Goal: Task Accomplishment & Management: Use online tool/utility

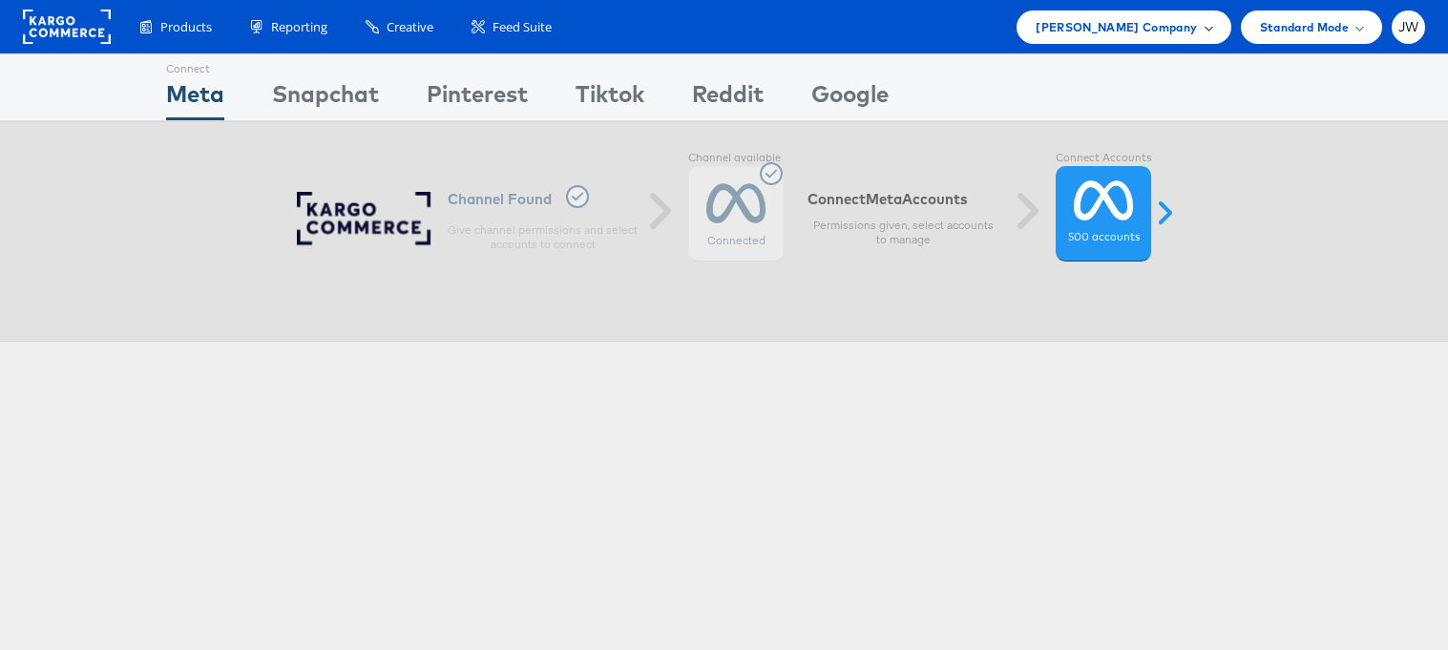
click at [1166, 31] on span "[PERSON_NAME] Company" at bounding box center [1115, 27] width 161 height 20
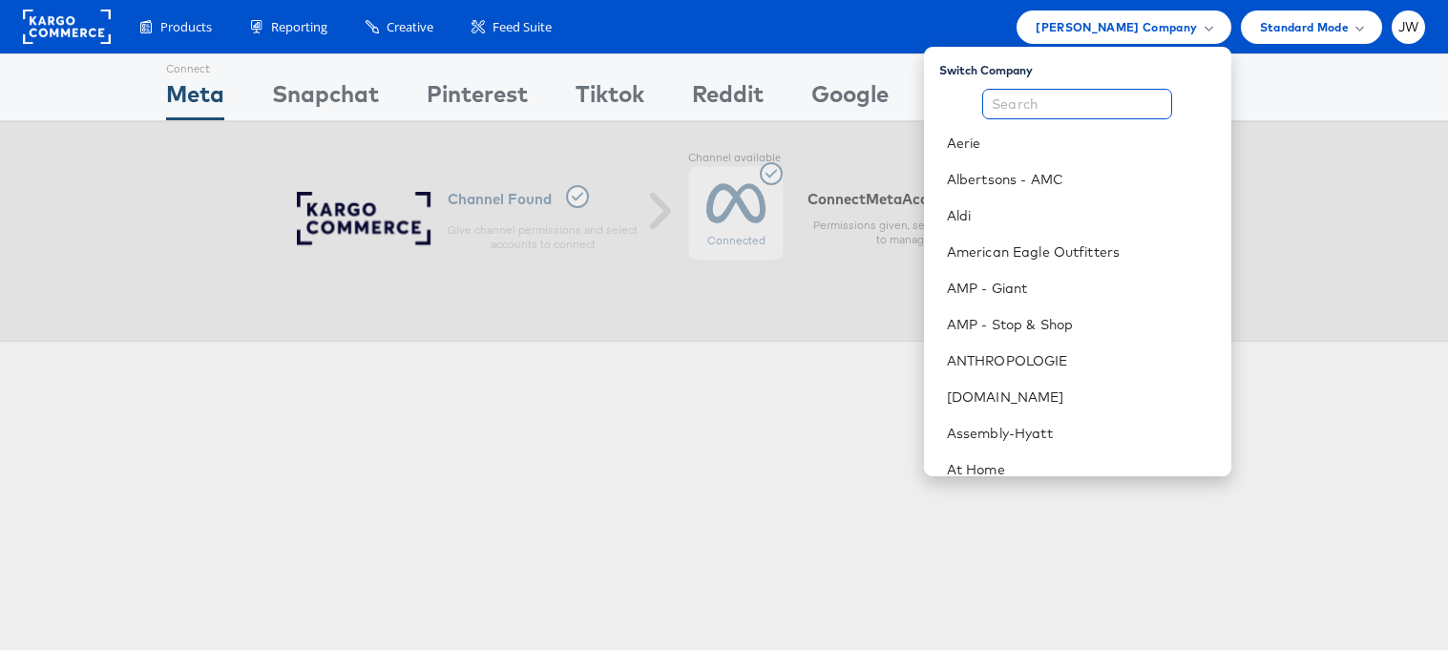
click at [1084, 104] on input "text" at bounding box center [1077, 104] width 190 height 31
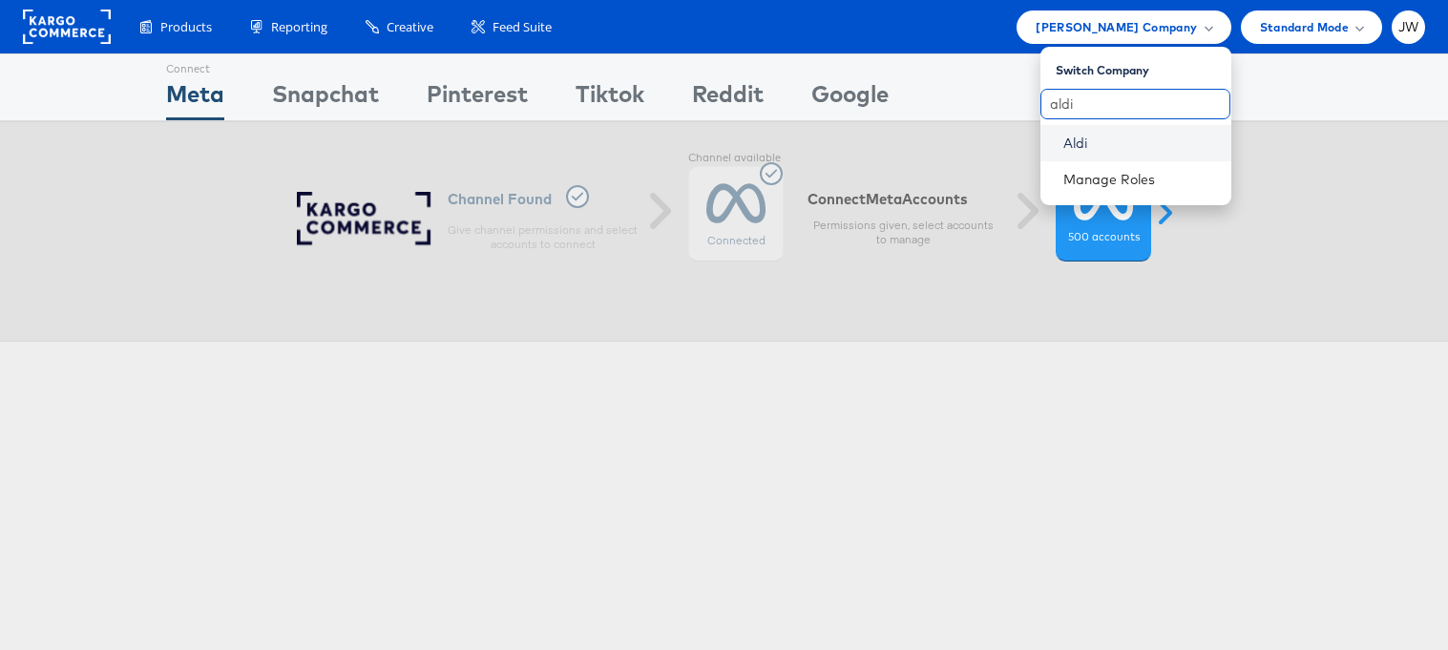
type input "aldi"
click at [1076, 149] on link "Aldi" at bounding box center [1139, 143] width 153 height 19
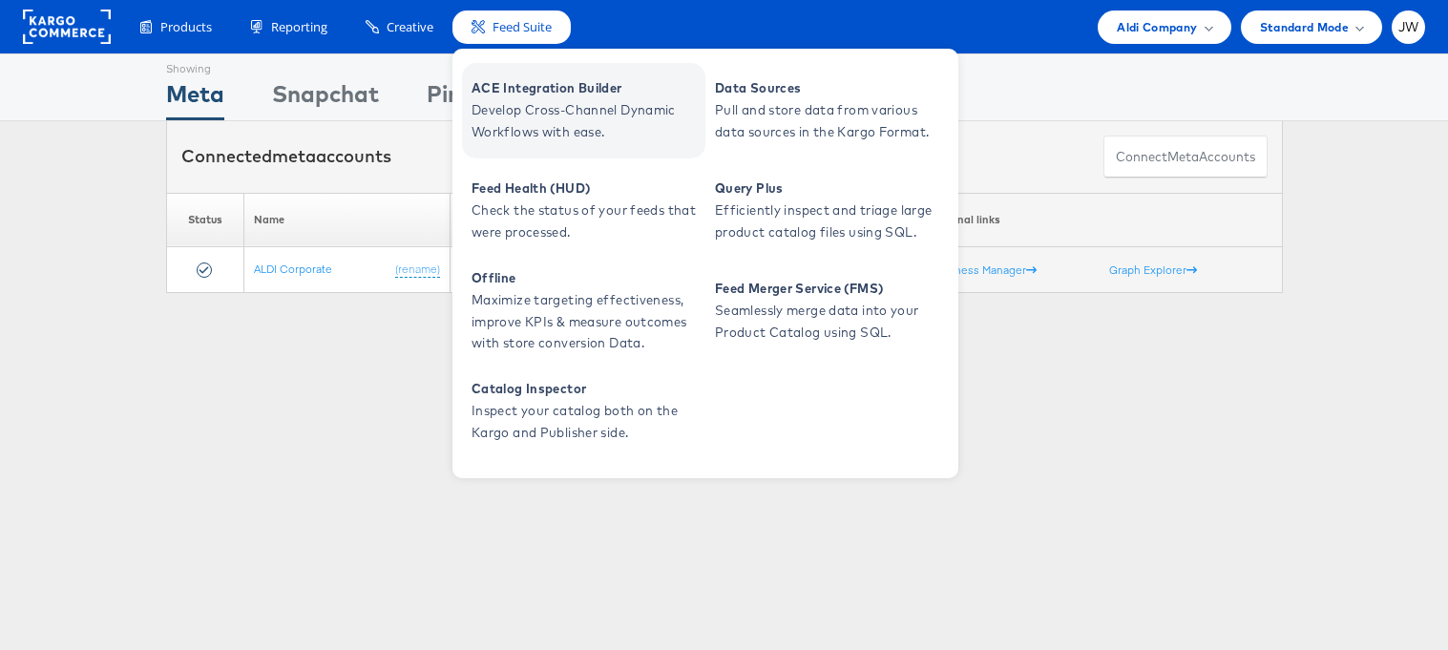
click at [494, 86] on span "ACE Integration Builder" at bounding box center [585, 88] width 229 height 22
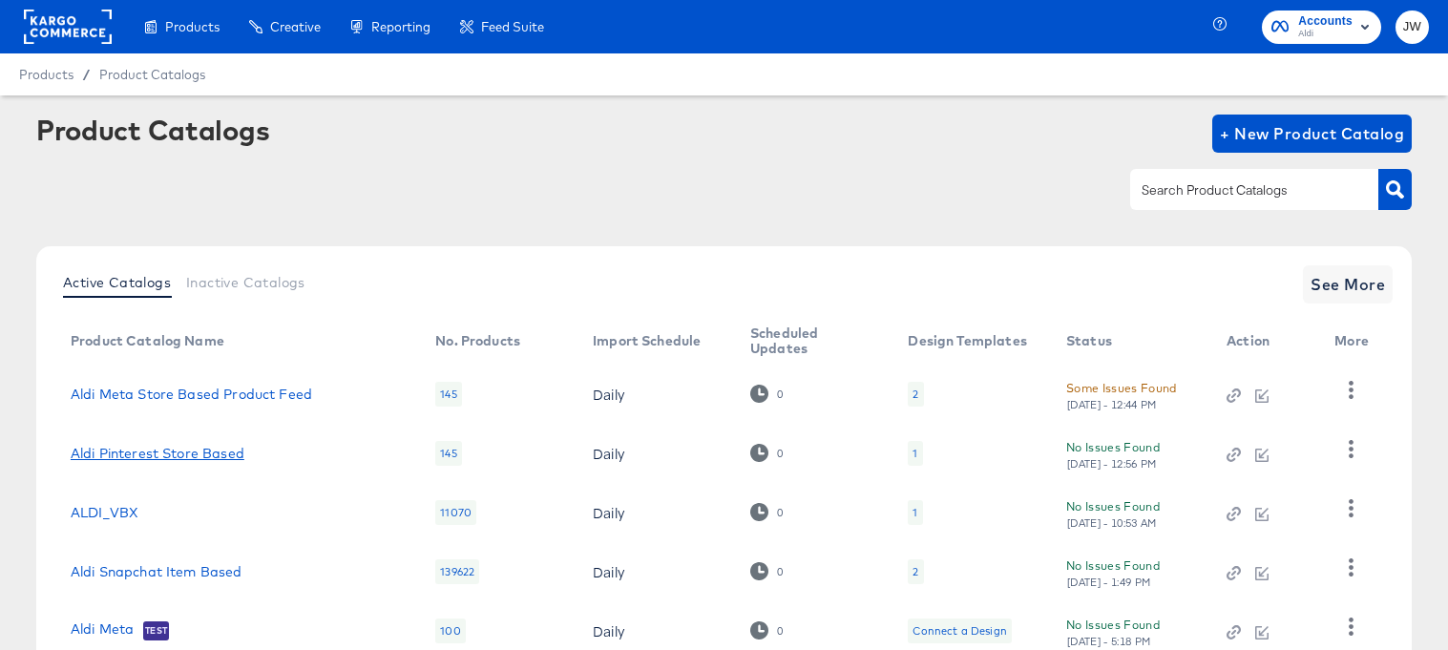
click at [164, 449] on link "Aldi Pinterest Store Based" at bounding box center [158, 453] width 174 height 15
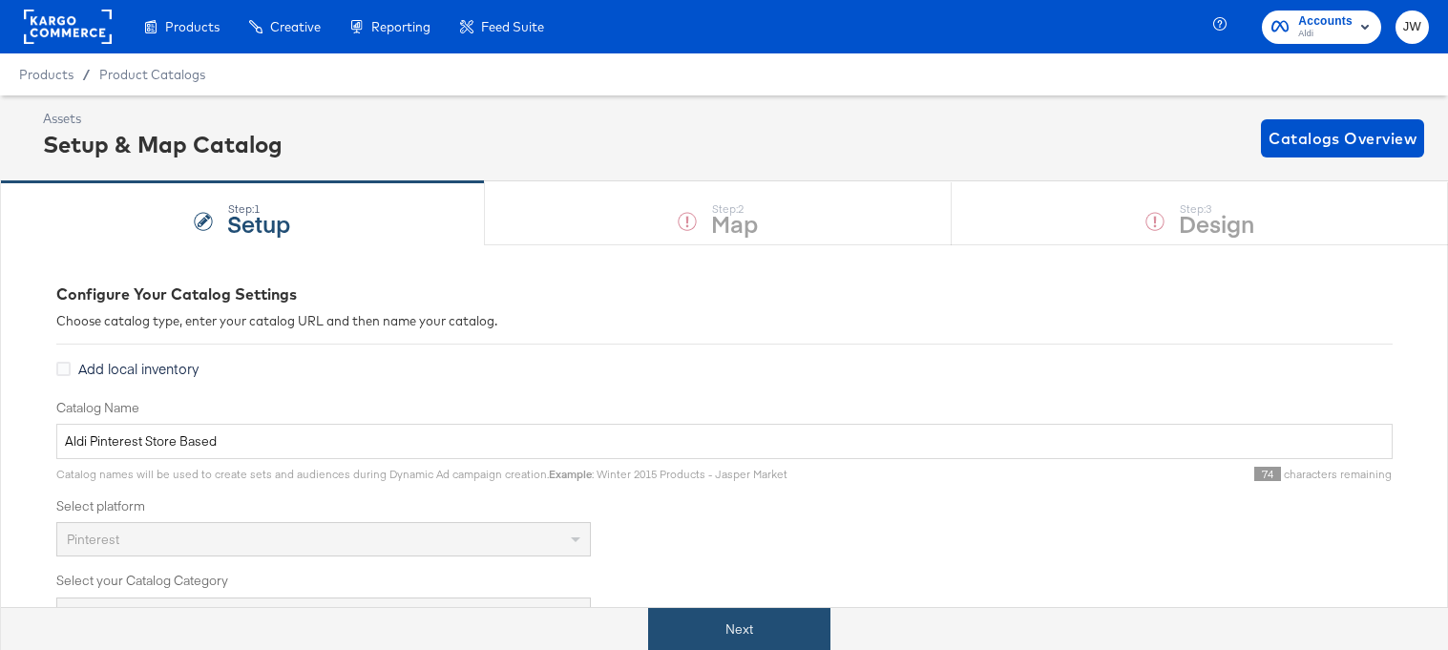
click at [739, 625] on button "Next" at bounding box center [739, 629] width 182 height 43
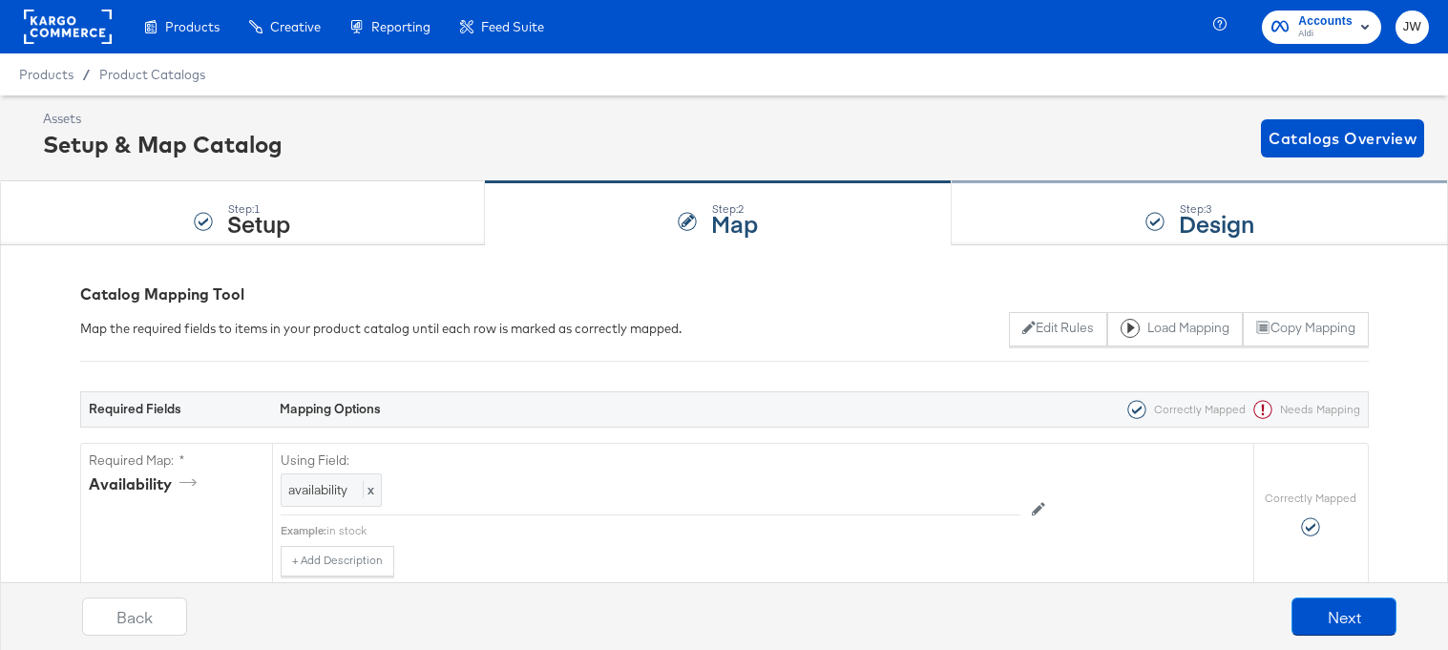
click at [1067, 225] on div "Step: 3 Design" at bounding box center [1199, 213] width 496 height 63
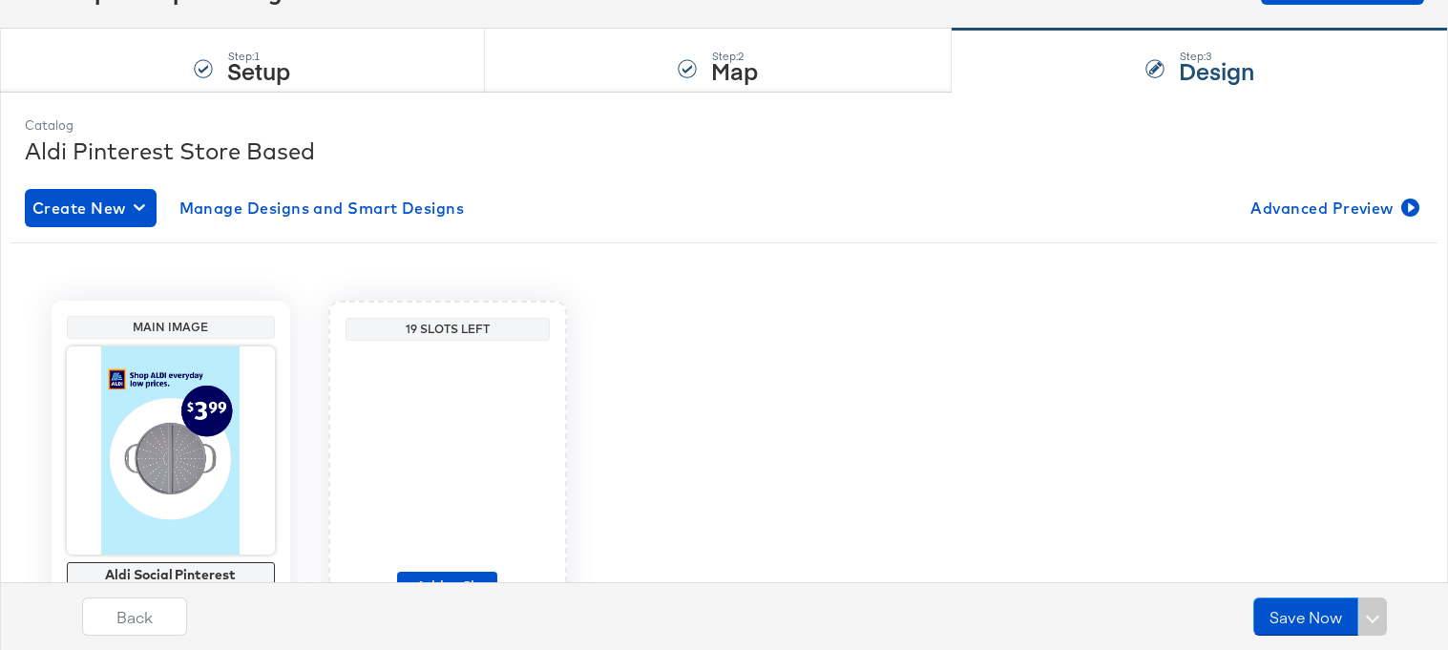
scroll to position [260, 0]
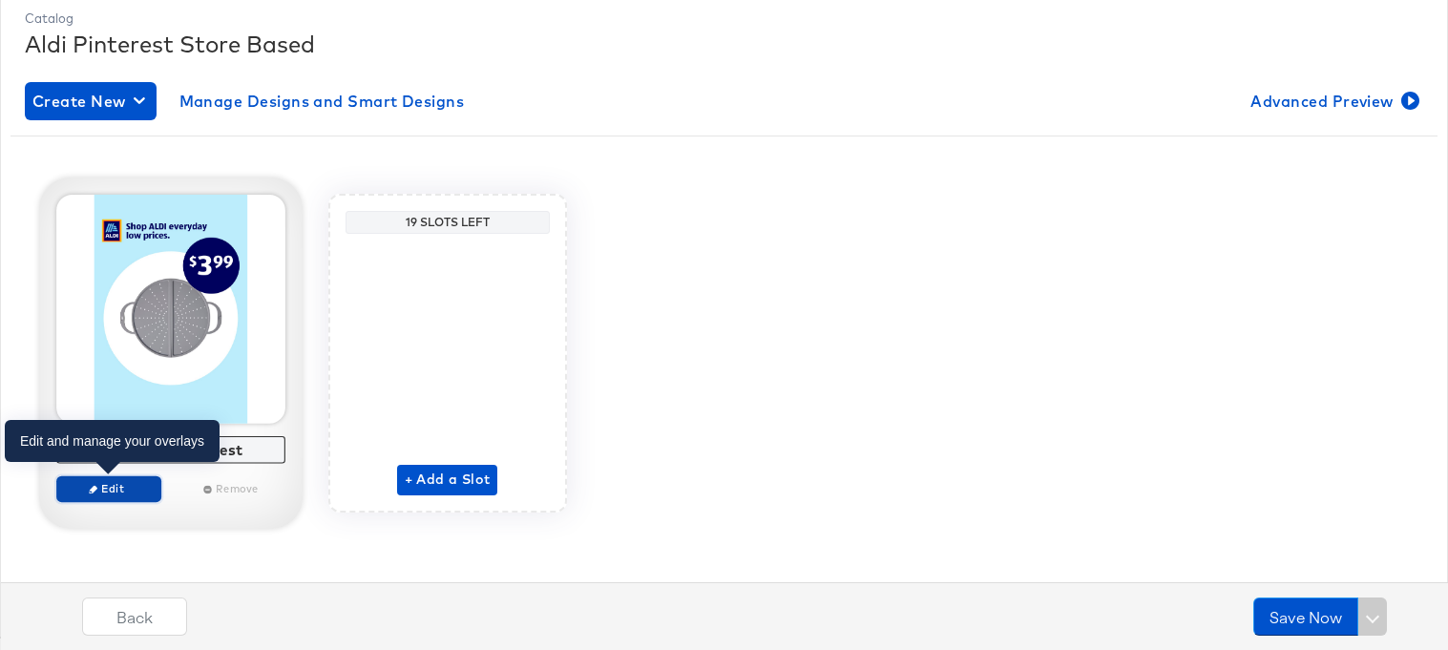
click at [133, 489] on span "Edit" at bounding box center [108, 488] width 88 height 14
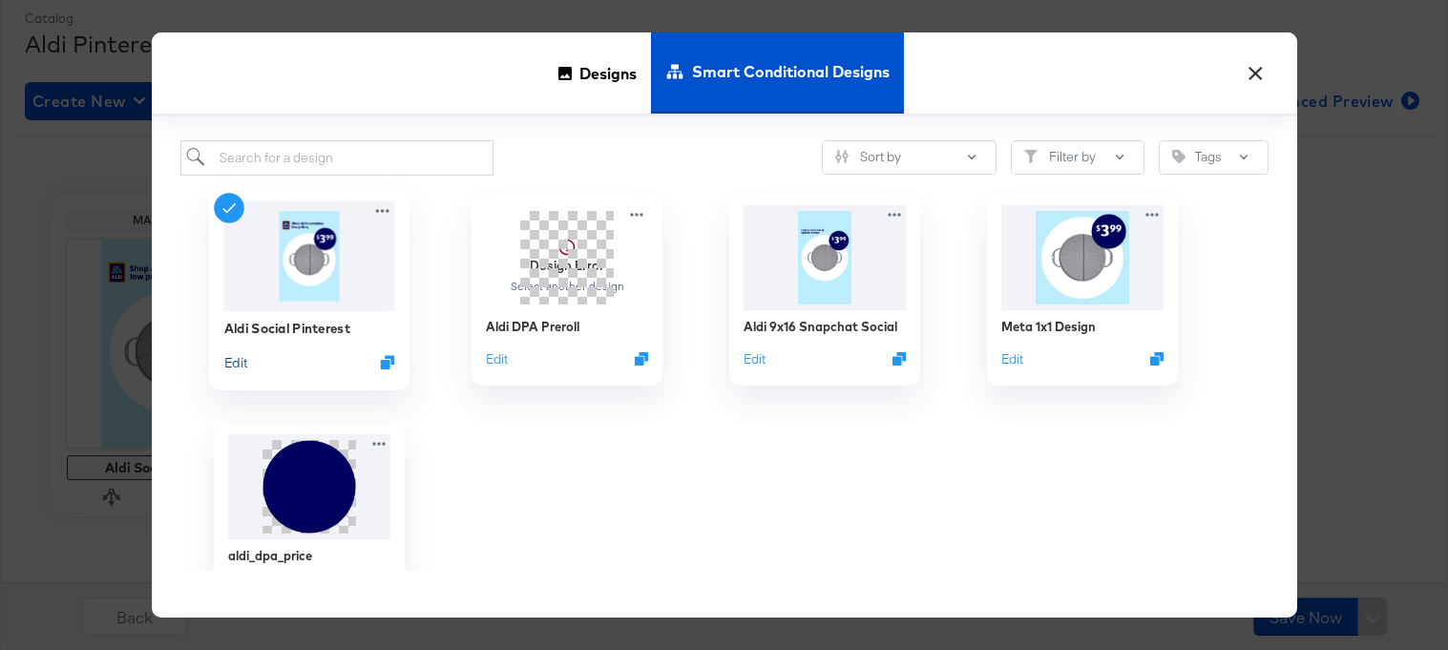
click at [240, 357] on button "Edit" at bounding box center [234, 361] width 23 height 18
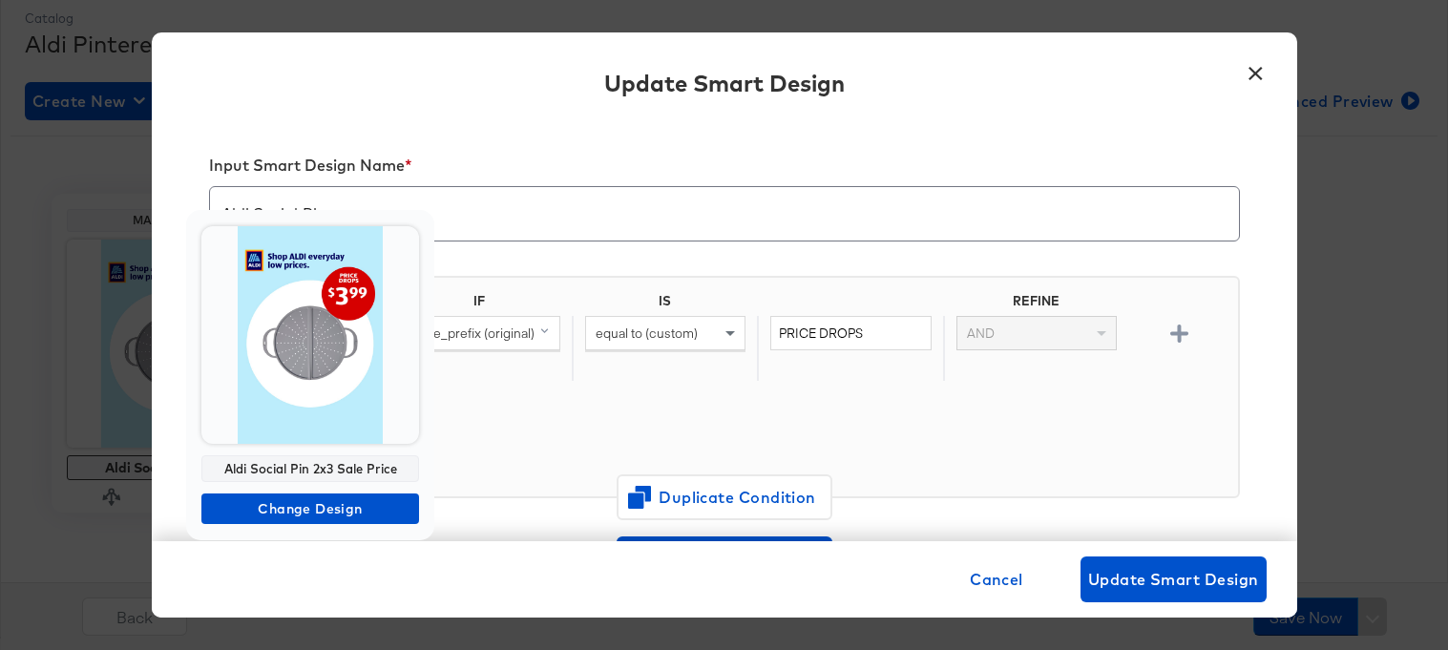
click at [302, 385] on img at bounding box center [310, 335] width 218 height 218
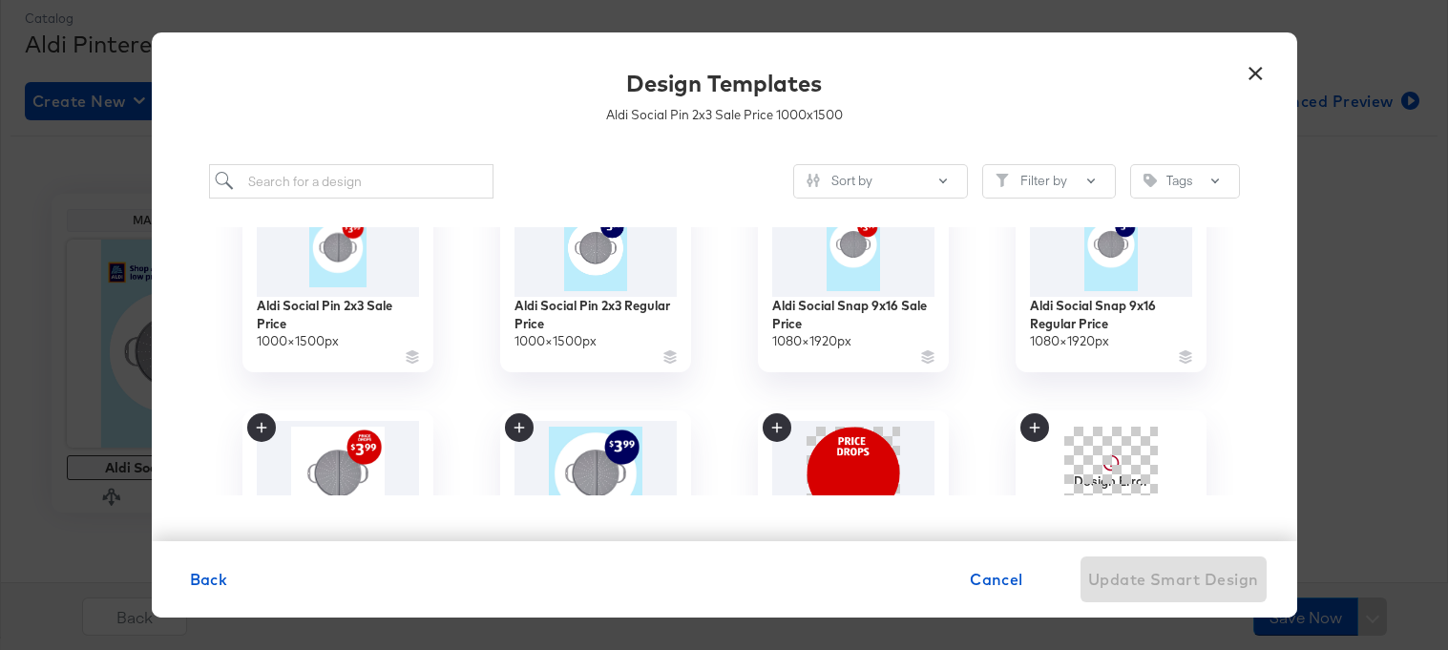
scroll to position [291, 0]
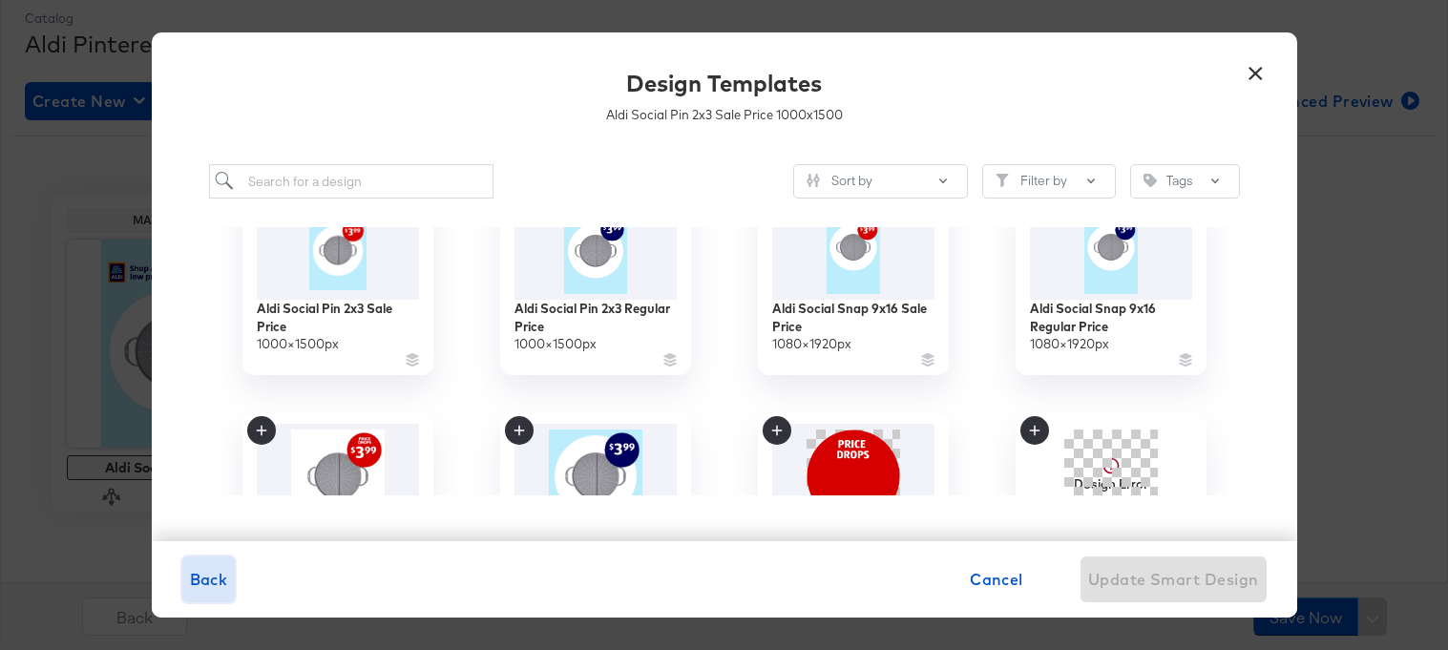
click at [220, 571] on span "Back" at bounding box center [209, 579] width 38 height 27
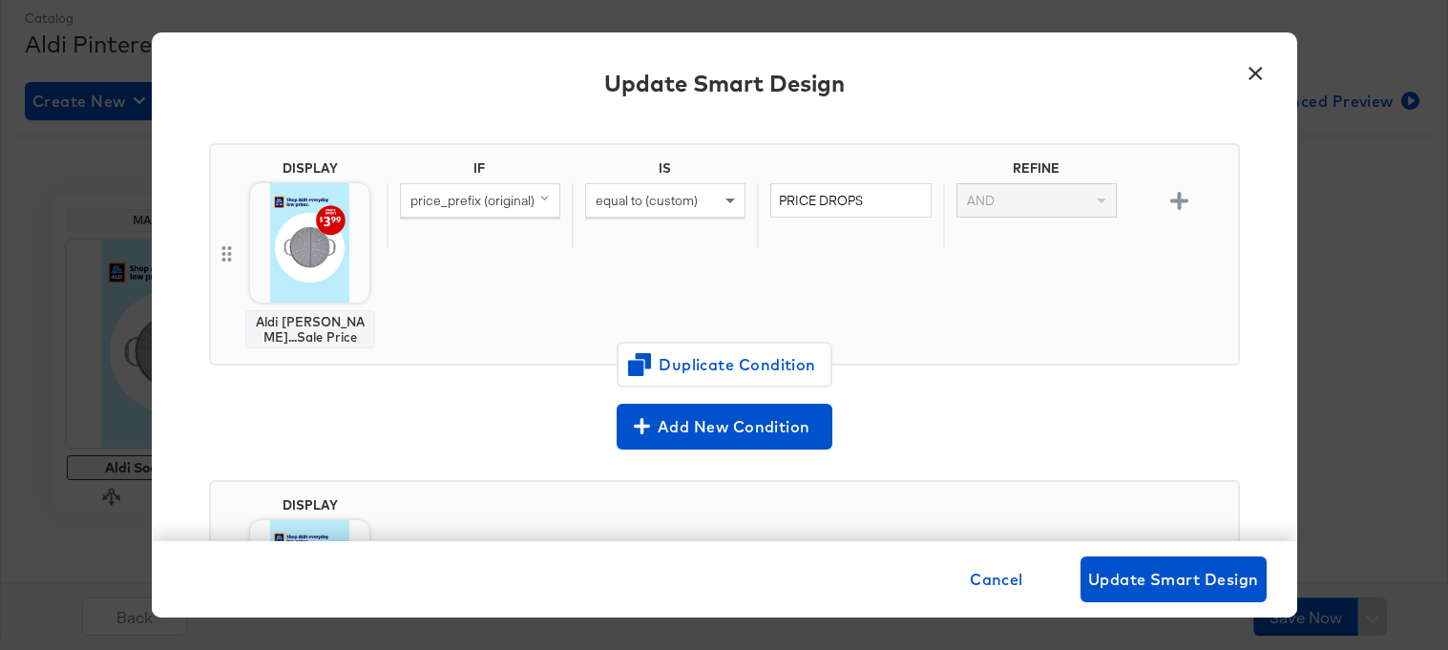
scroll to position [0, 0]
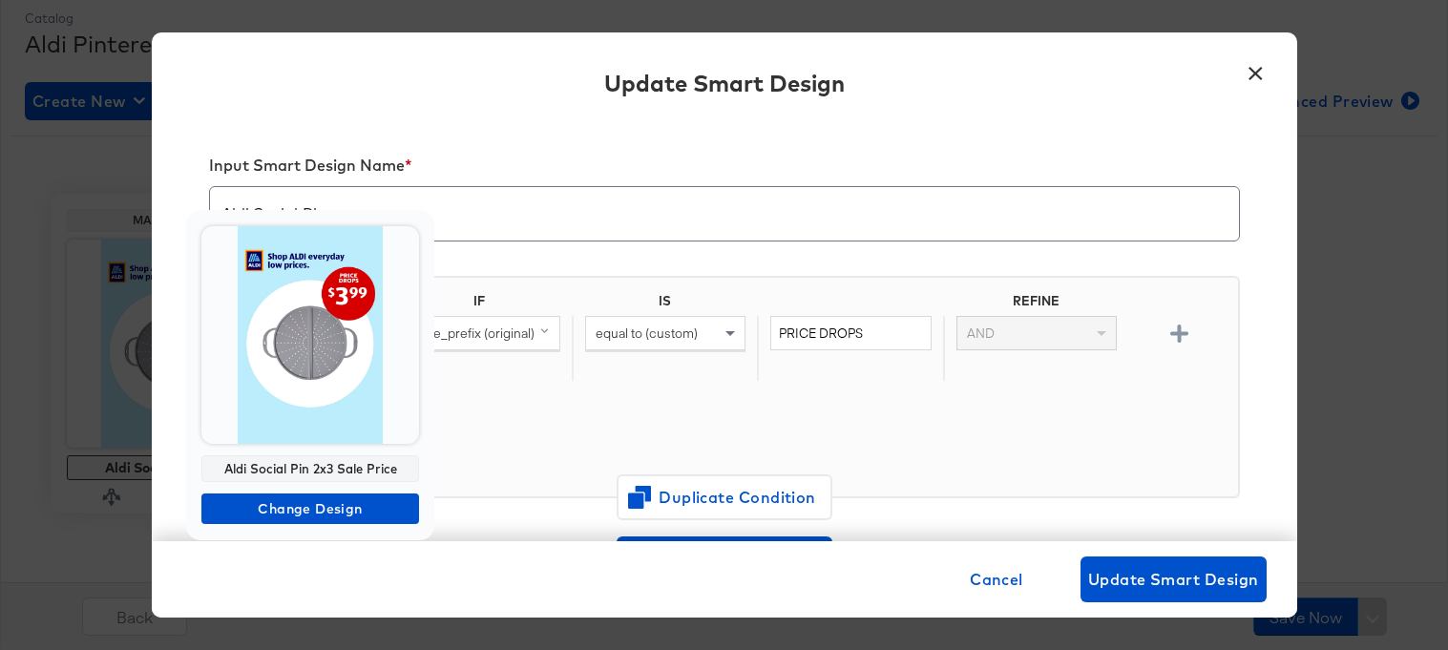
click at [304, 374] on img at bounding box center [310, 335] width 218 height 218
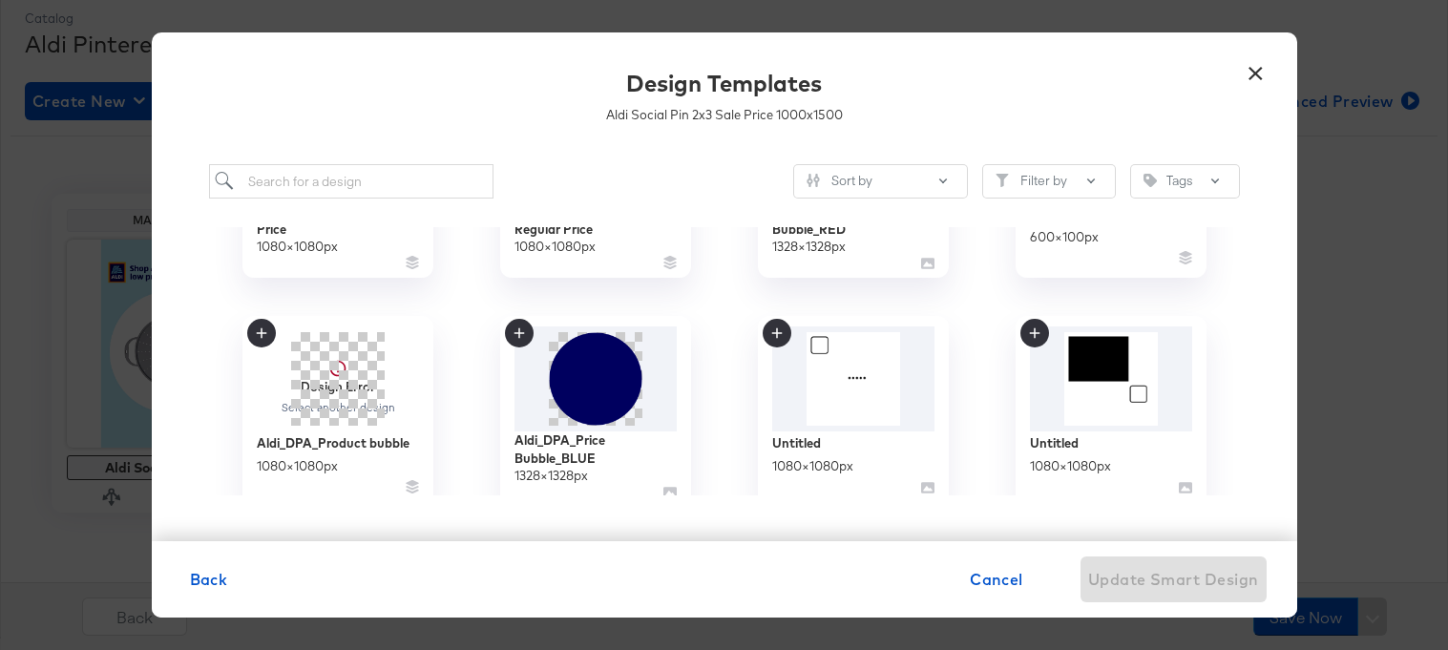
scroll to position [648, 0]
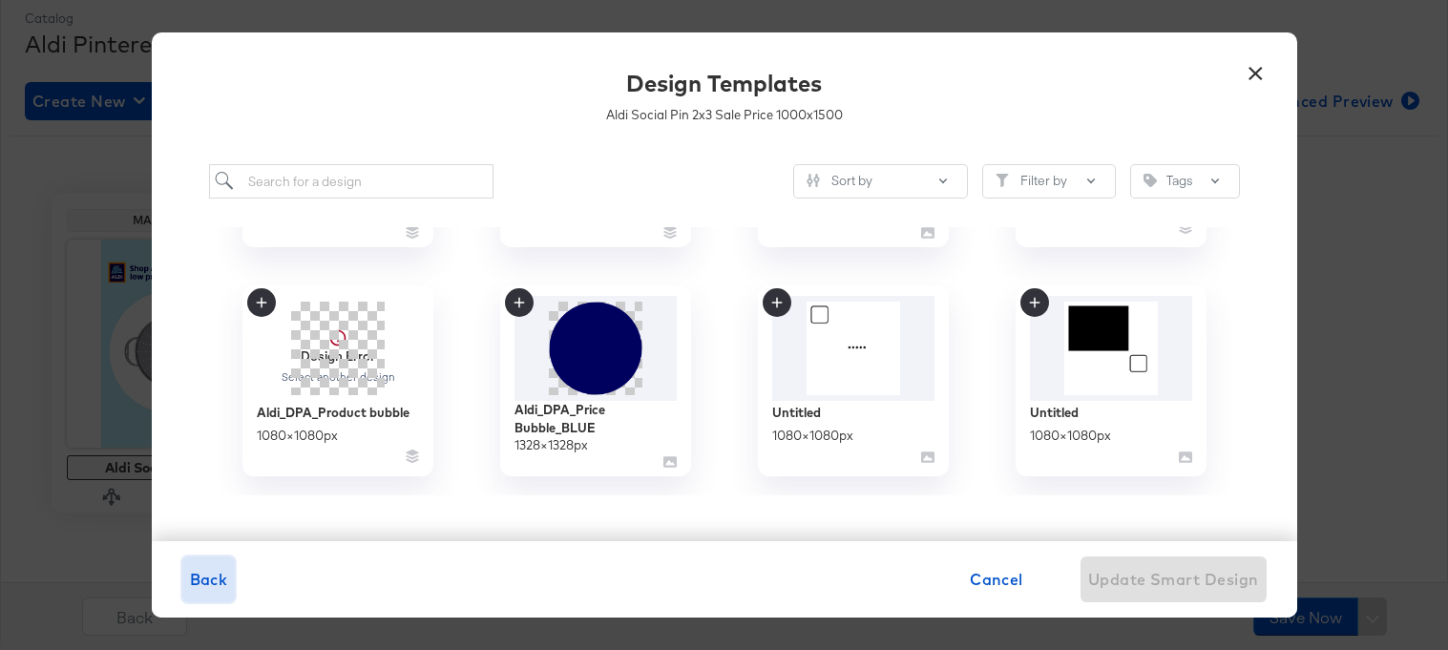
click at [215, 576] on span "Back" at bounding box center [209, 579] width 38 height 27
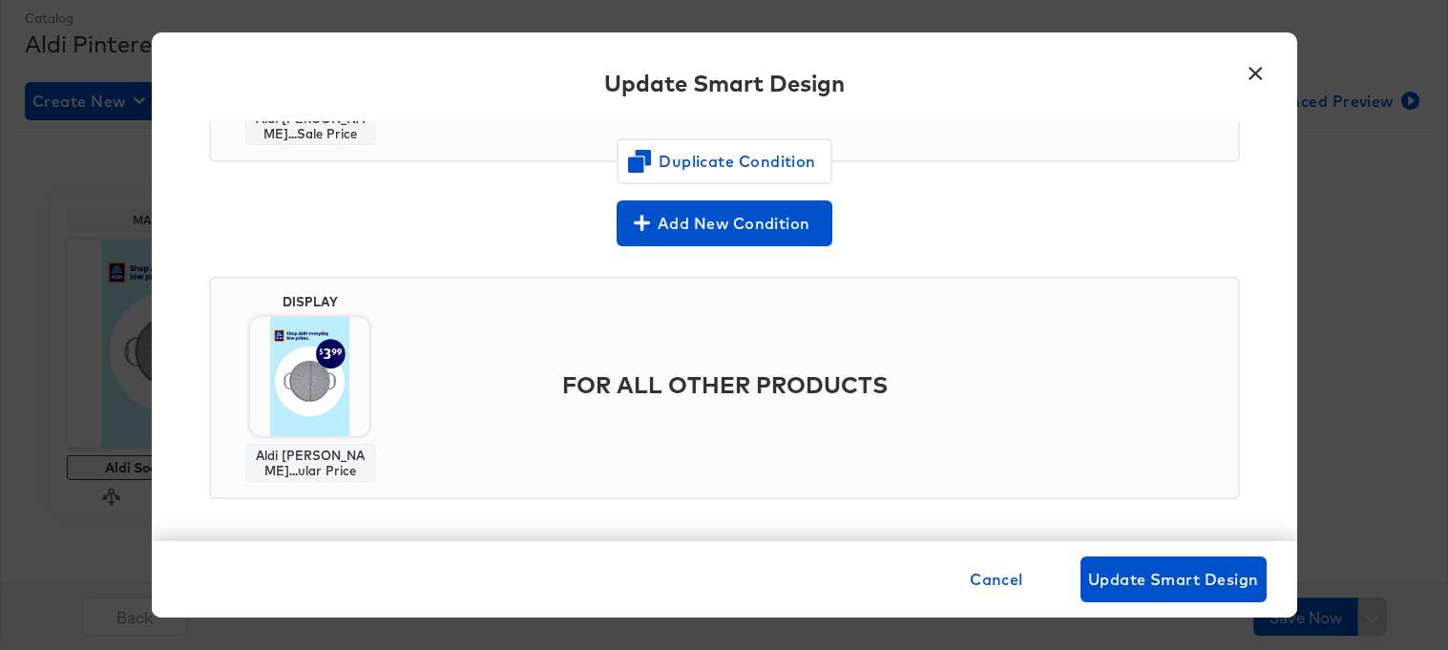
scroll to position [344, 0]
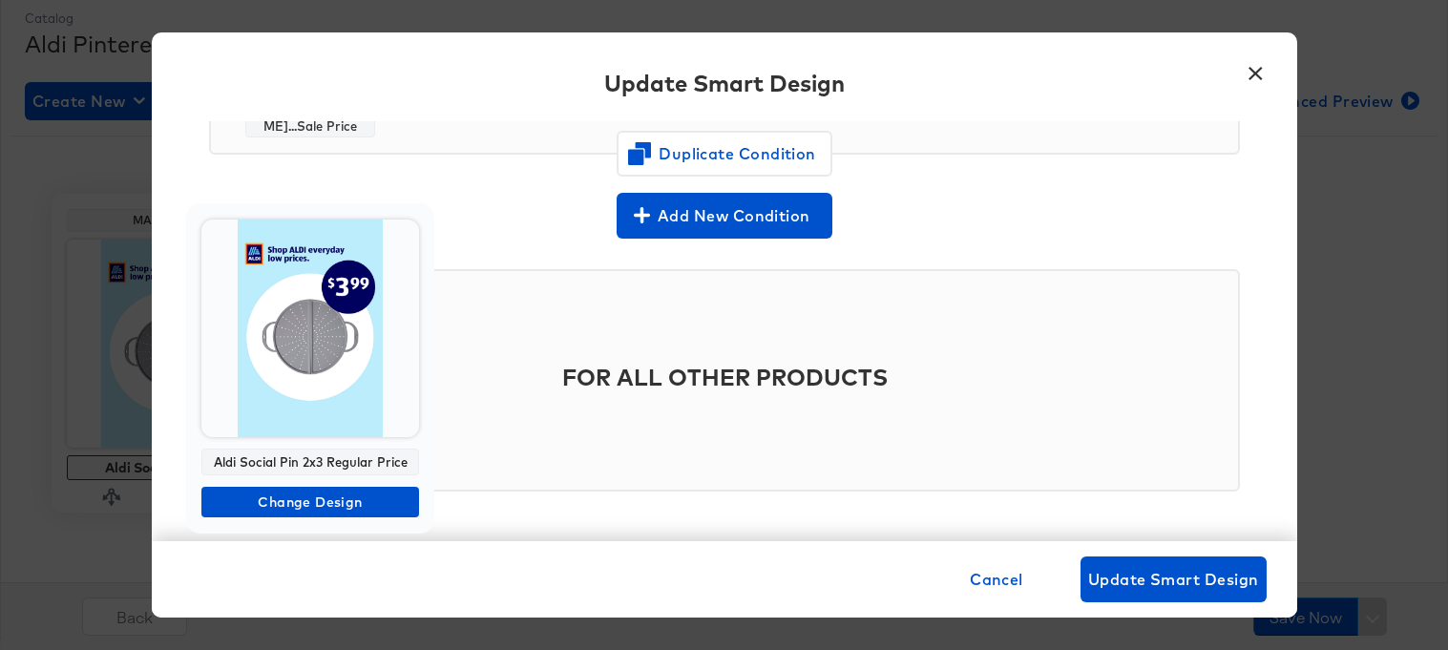
click at [315, 371] on img at bounding box center [310, 328] width 218 height 218
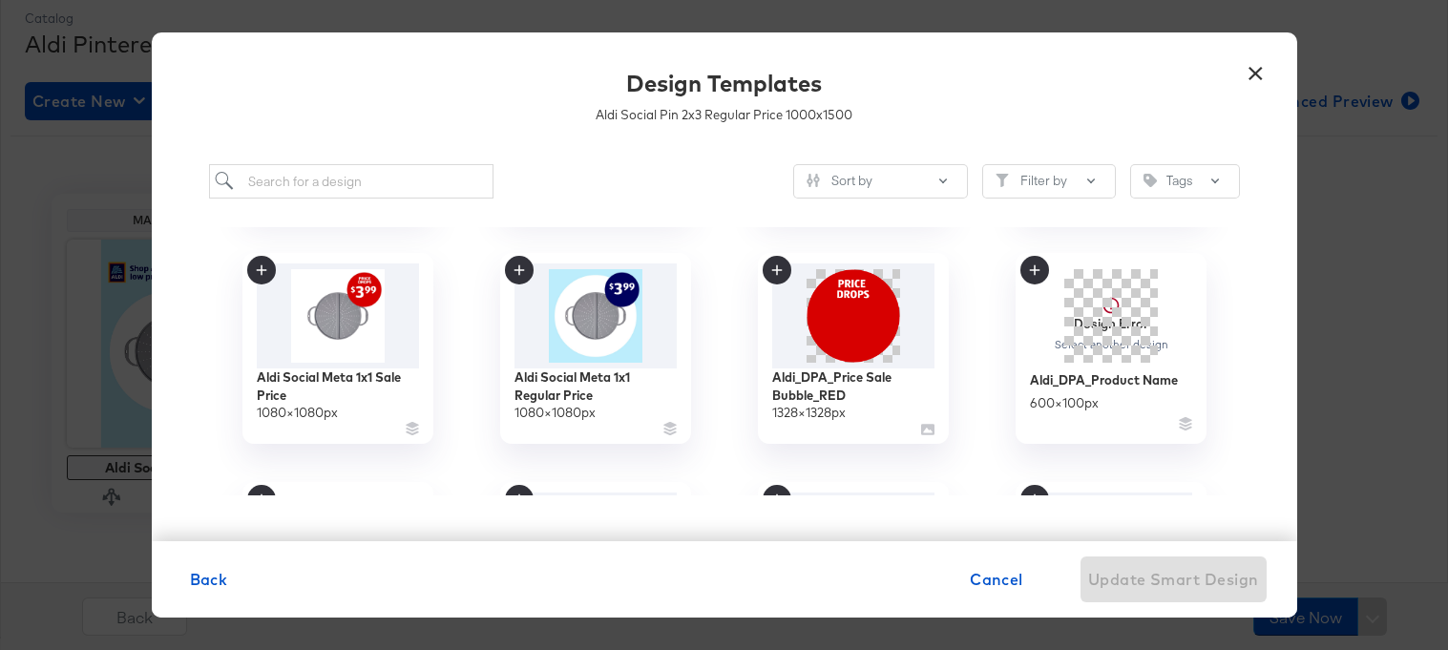
scroll to position [538, 0]
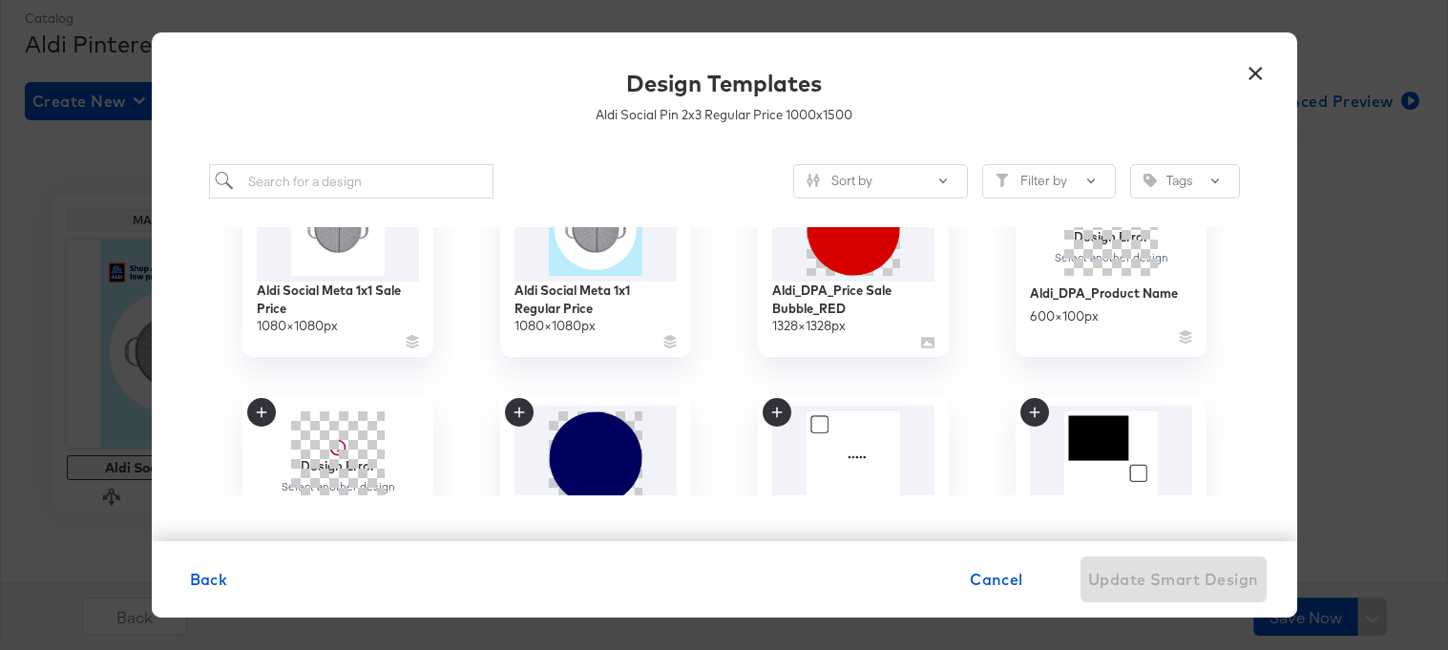
click at [1246, 65] on button "×" at bounding box center [1256, 69] width 34 height 34
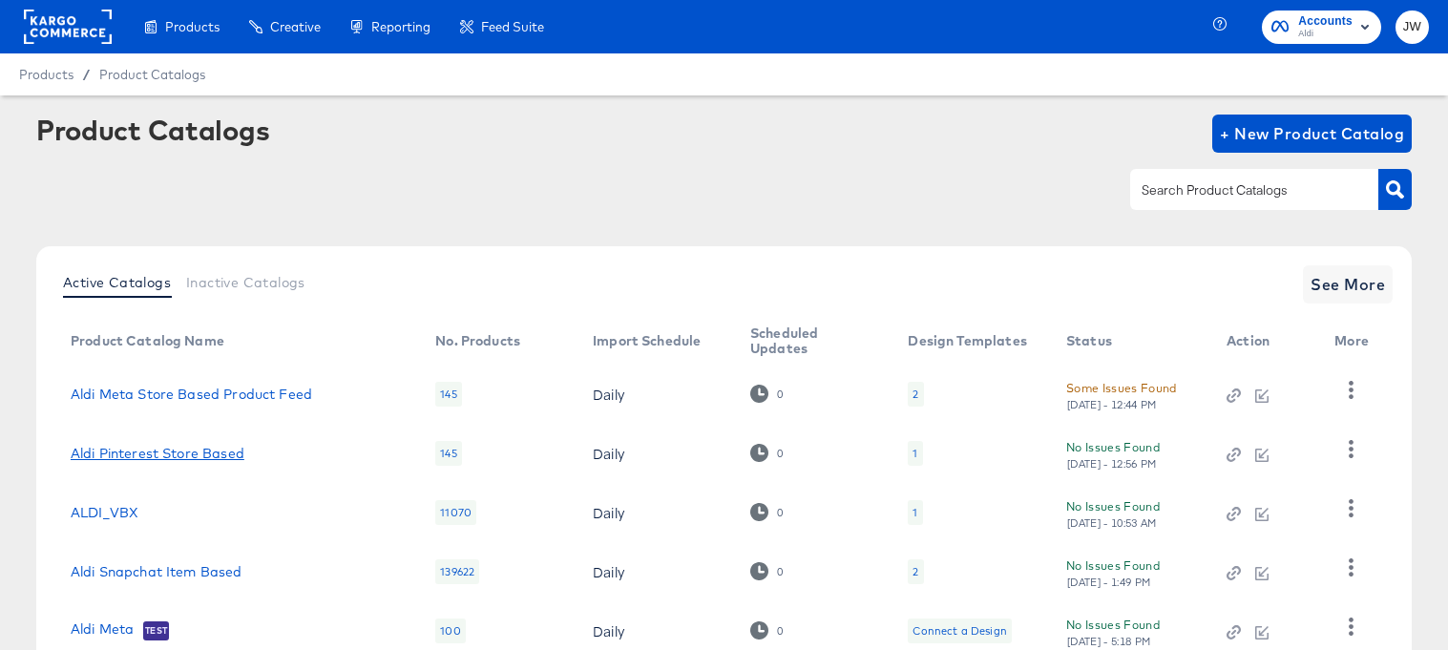
click at [188, 460] on link "Aldi Pinterest Store Based" at bounding box center [158, 453] width 174 height 15
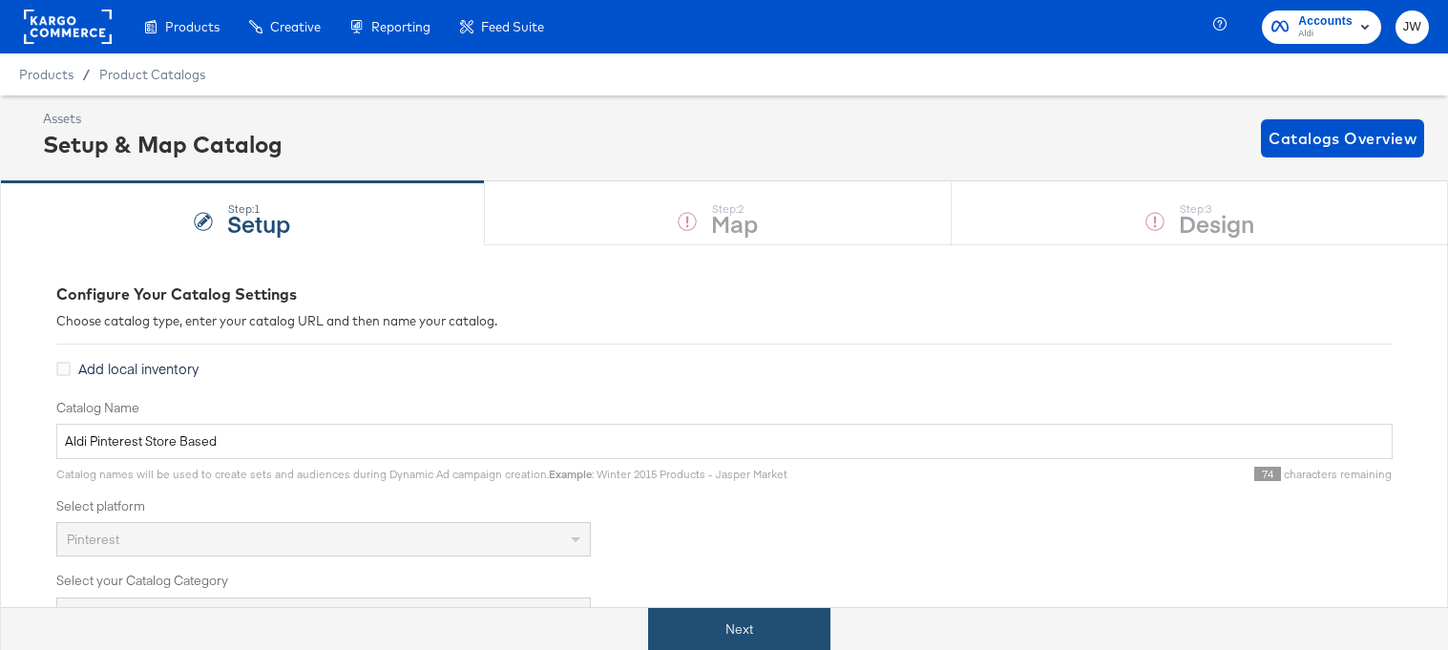
click at [699, 620] on button "Next" at bounding box center [739, 629] width 182 height 43
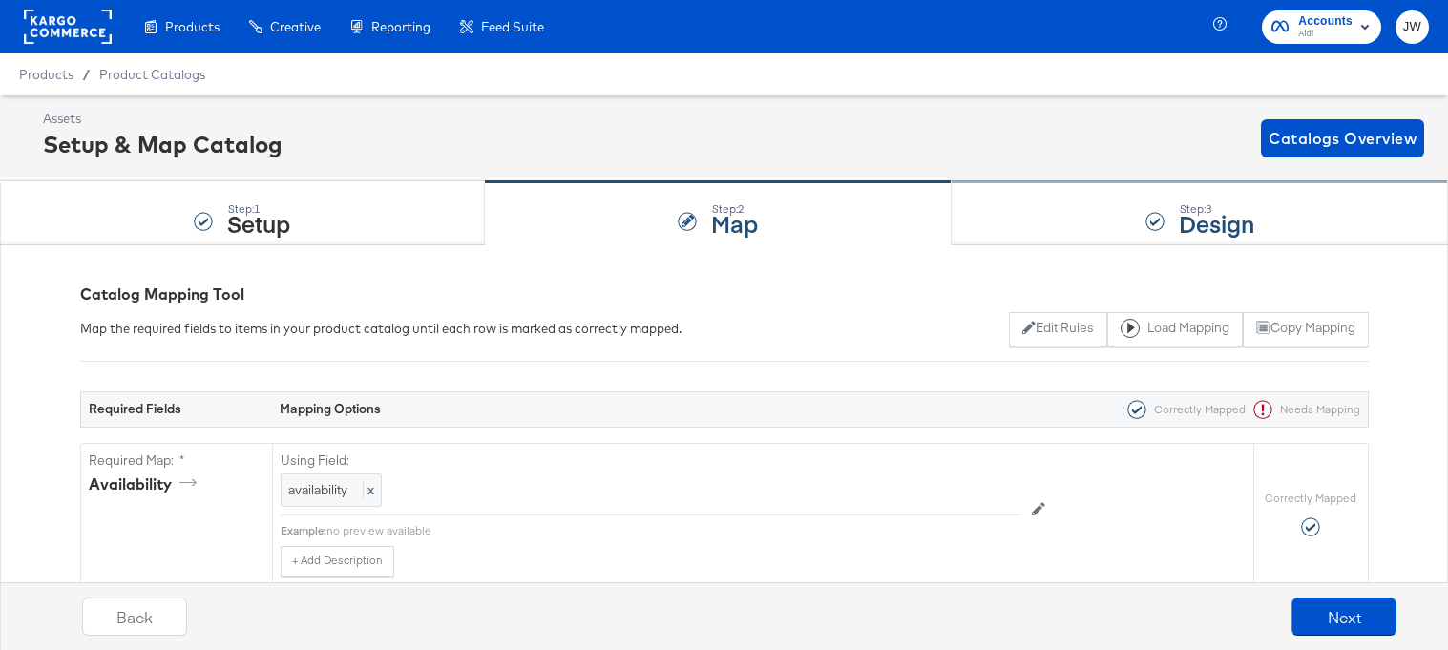
click at [1049, 223] on div "Step: 3 Design" at bounding box center [1199, 213] width 496 height 63
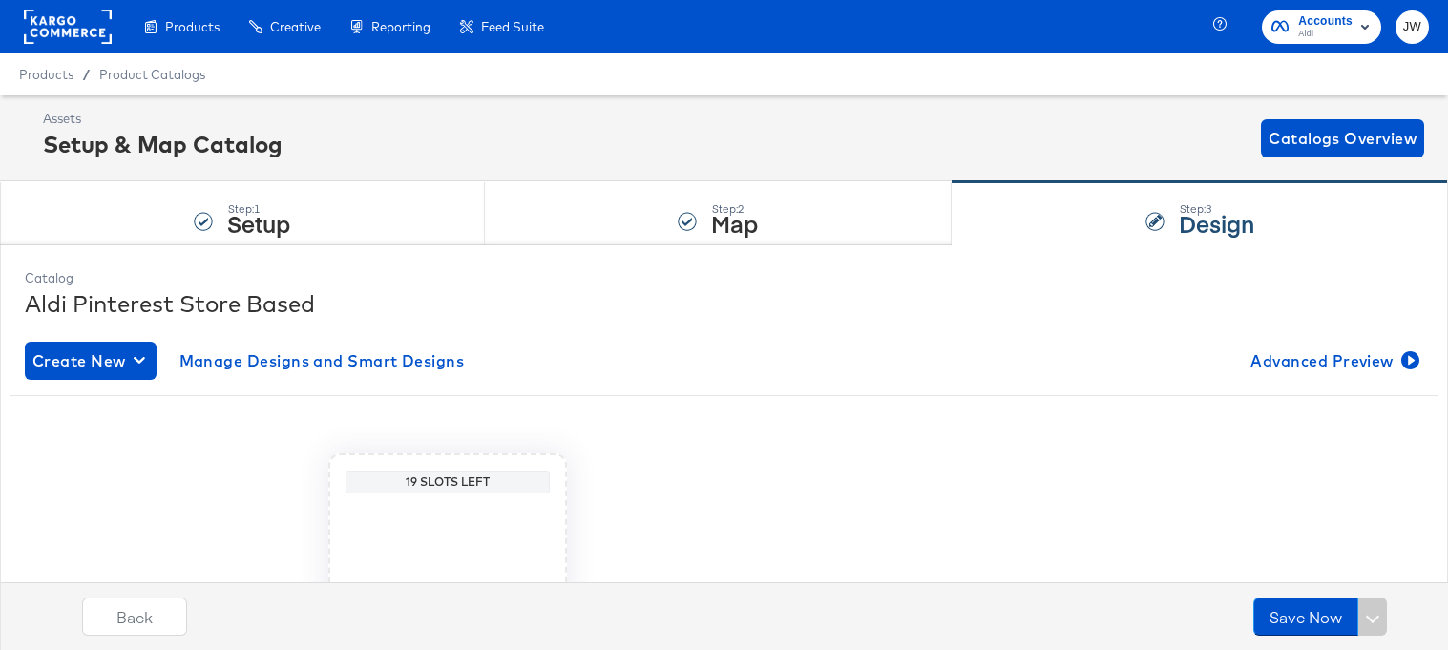
scroll to position [260, 0]
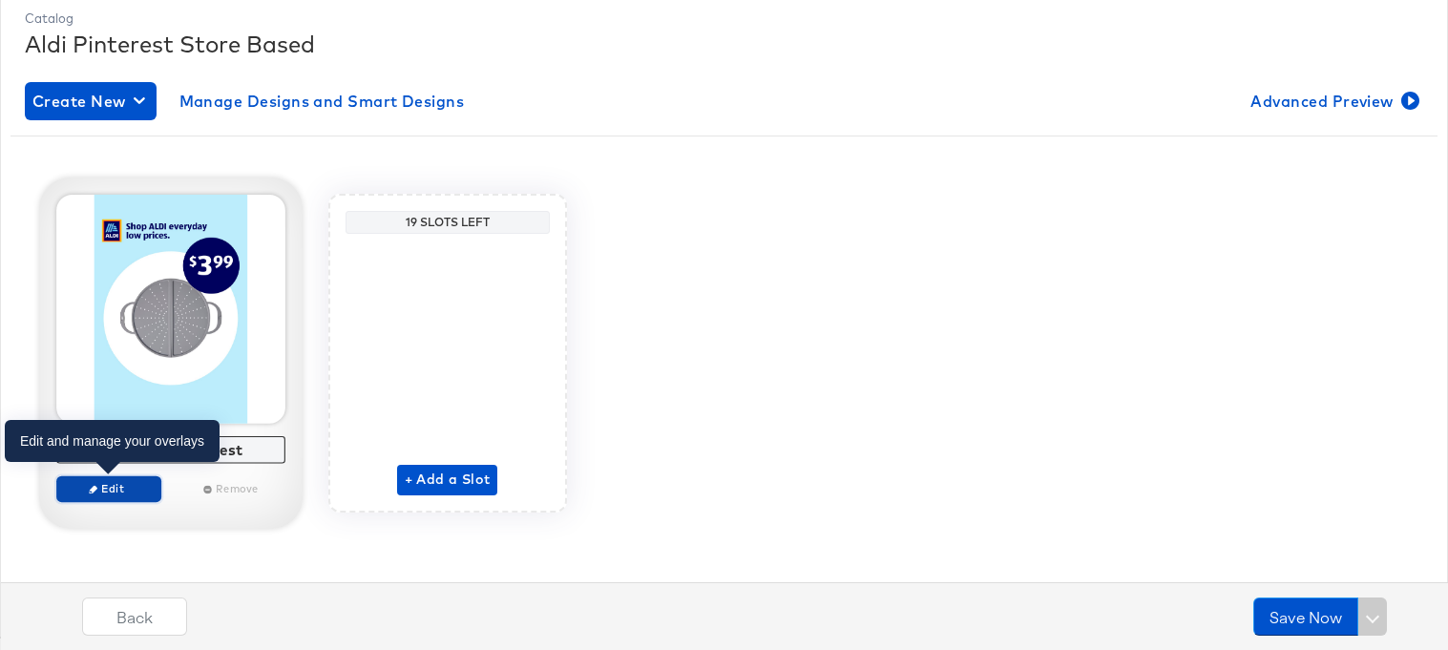
click at [117, 491] on span "Edit" at bounding box center [108, 488] width 88 height 14
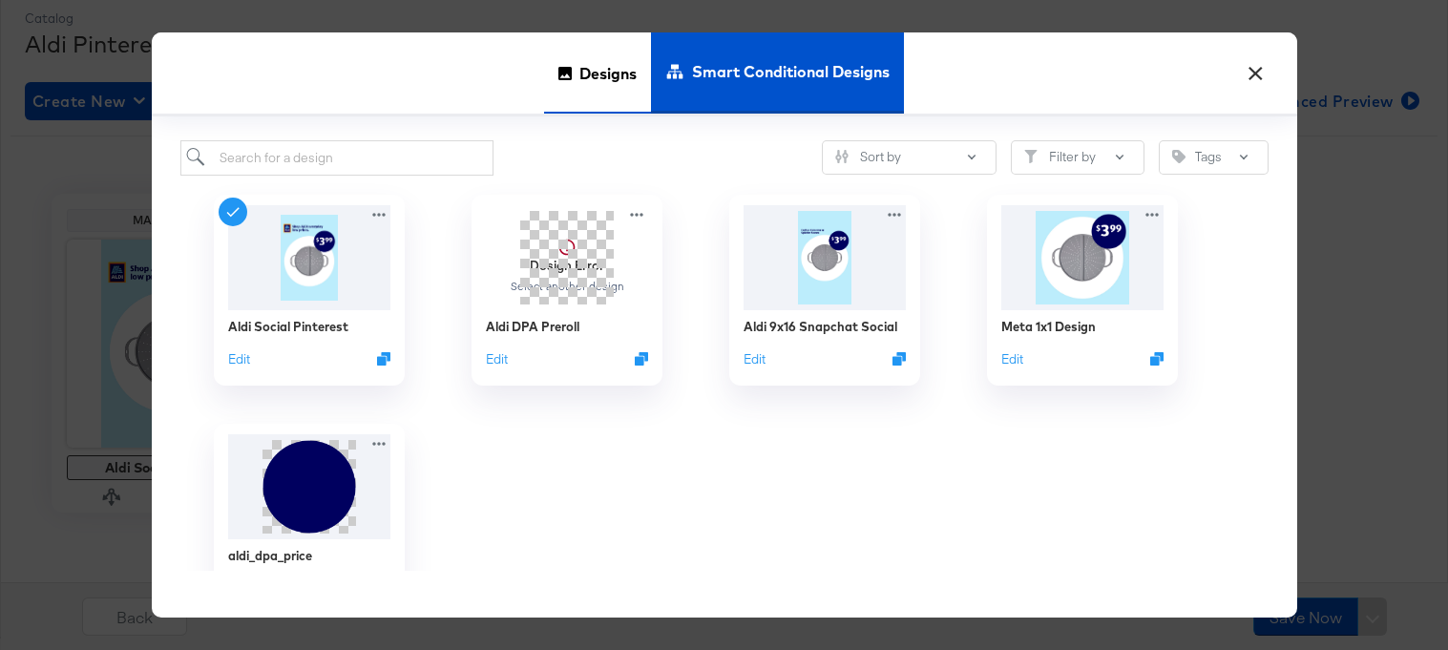
click at [587, 57] on span "Designs" at bounding box center [607, 73] width 57 height 84
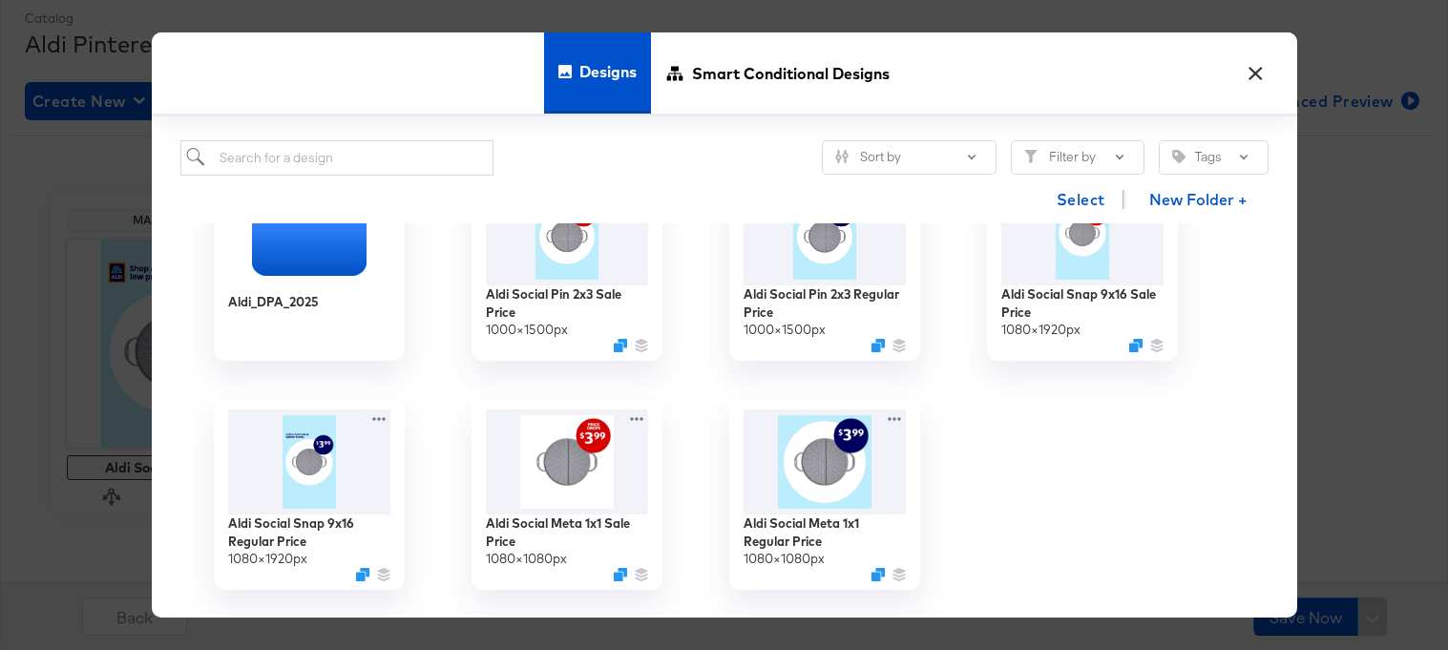
scroll to position [79, 0]
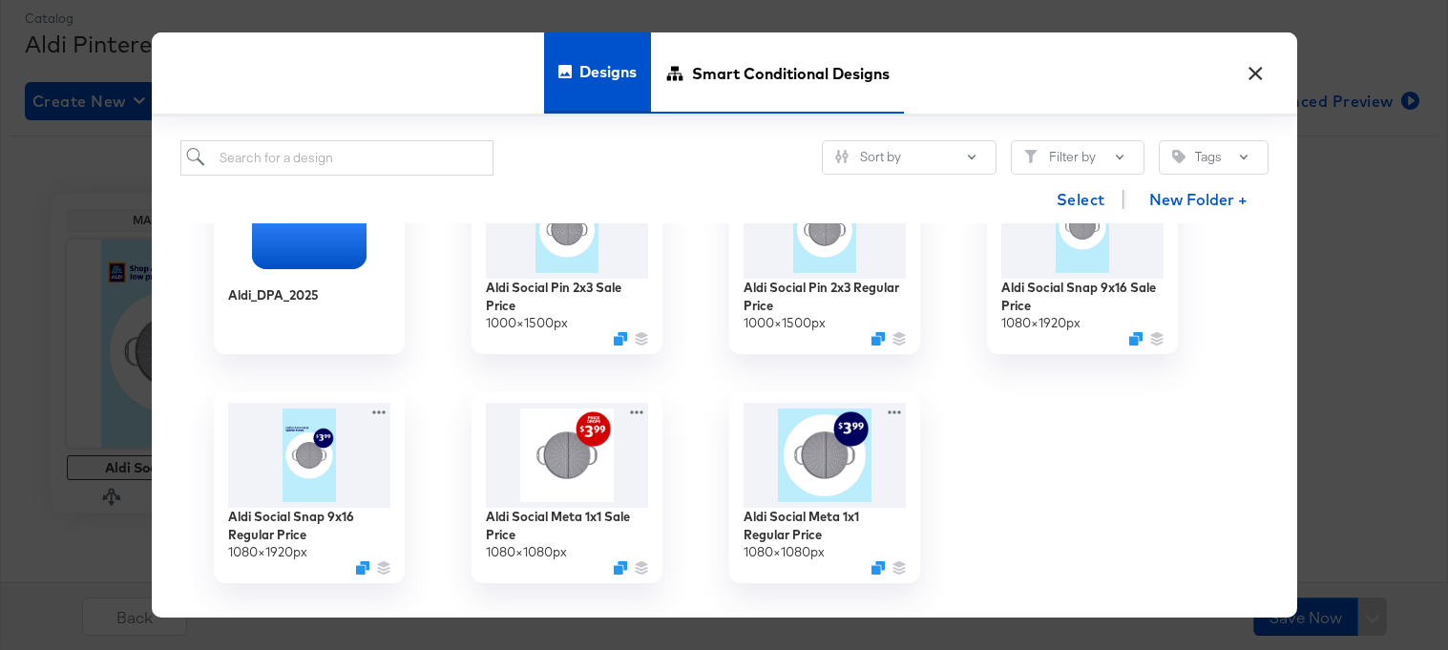
click at [781, 80] on span "Smart Conditional Designs" at bounding box center [791, 73] width 198 height 84
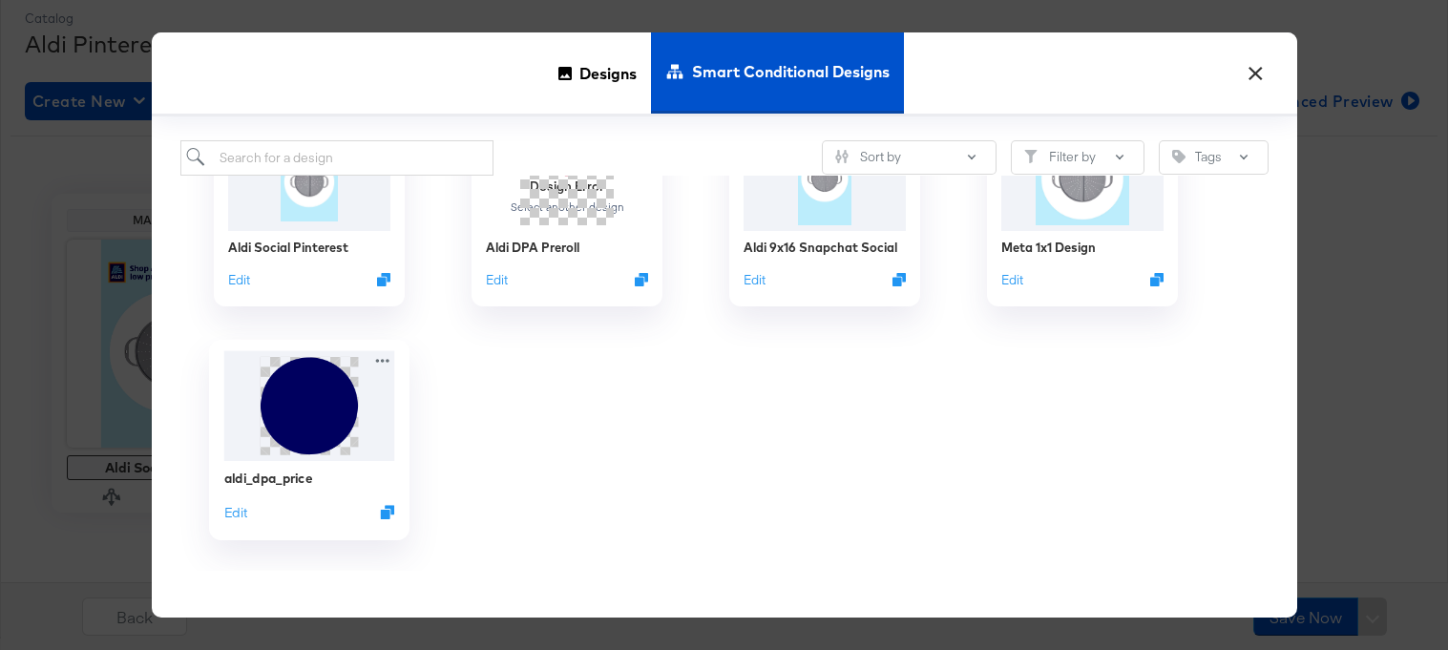
scroll to position [0, 0]
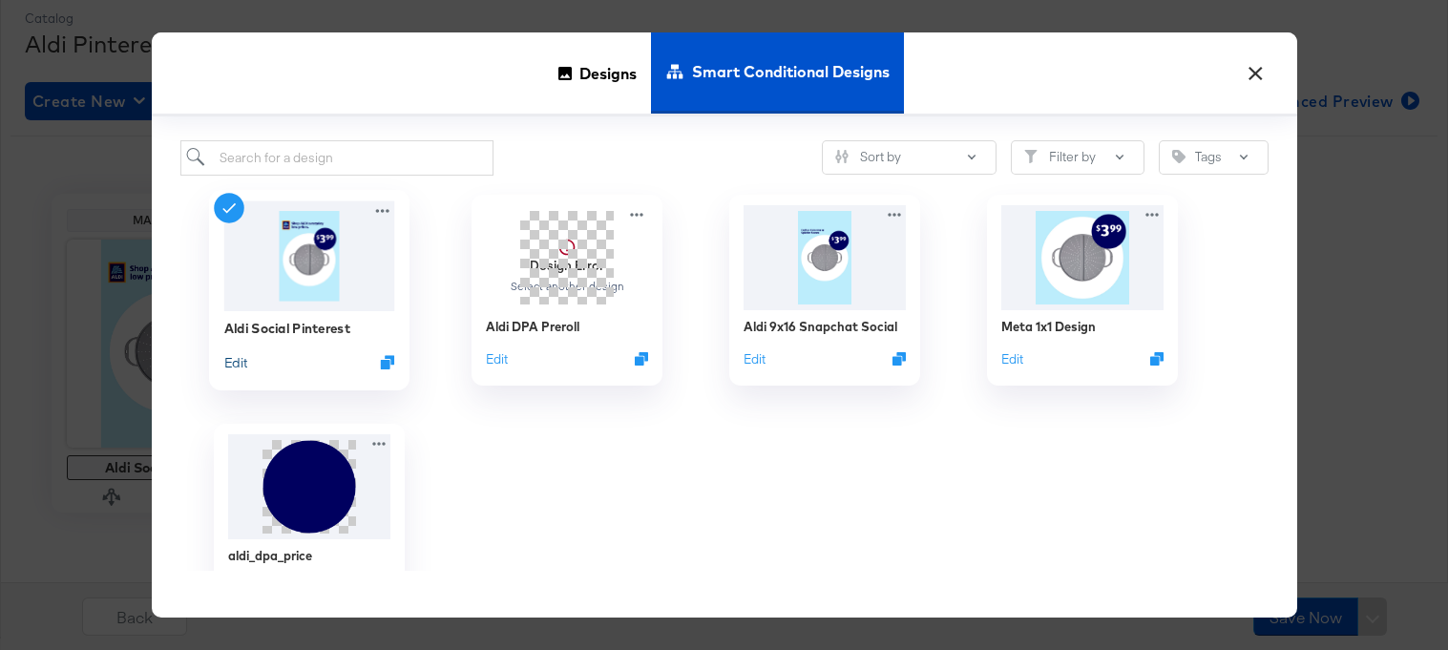
click at [237, 362] on button "Edit" at bounding box center [234, 361] width 23 height 18
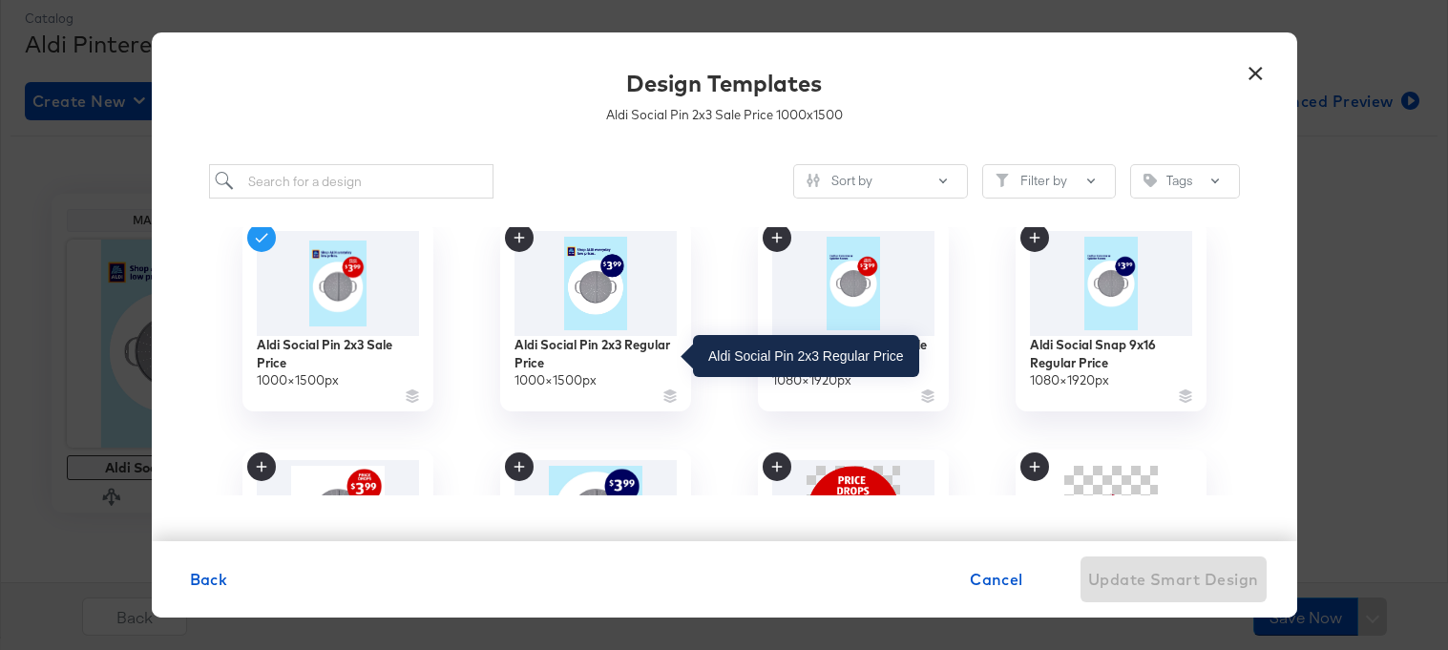
scroll to position [220, 0]
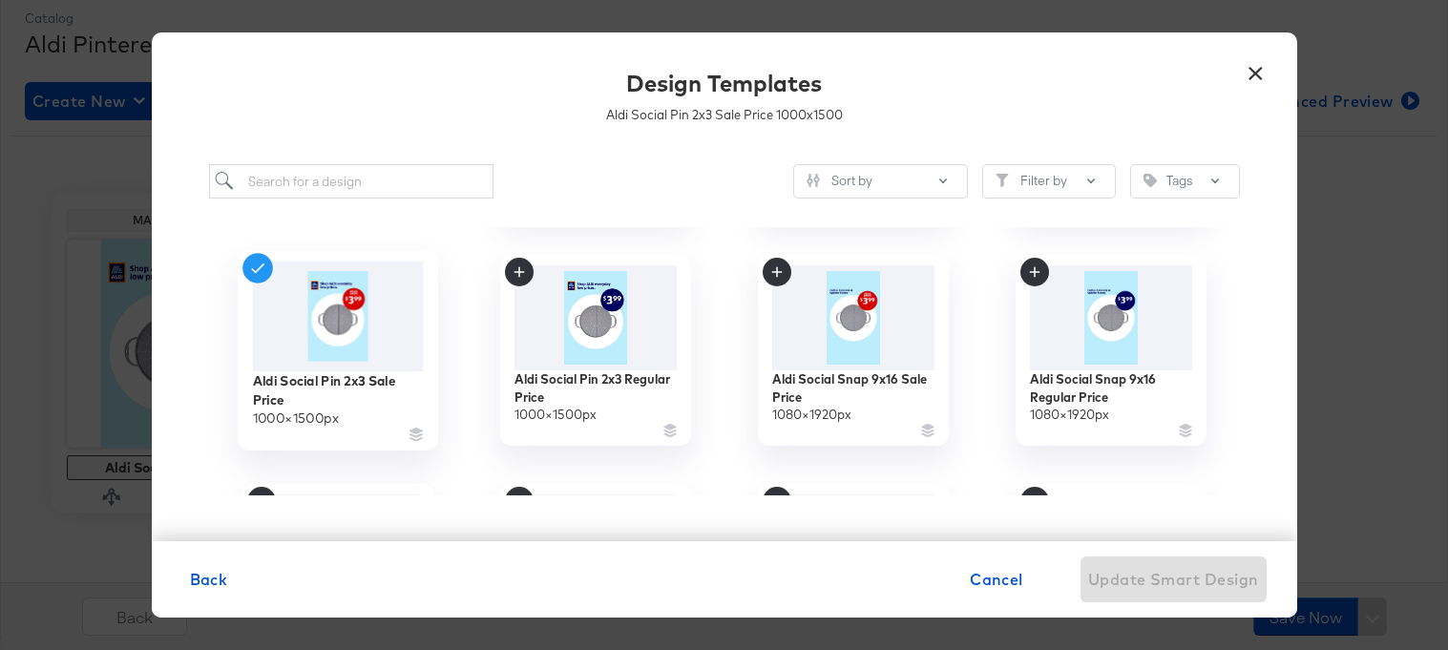
click at [346, 340] on img at bounding box center [337, 316] width 171 height 110
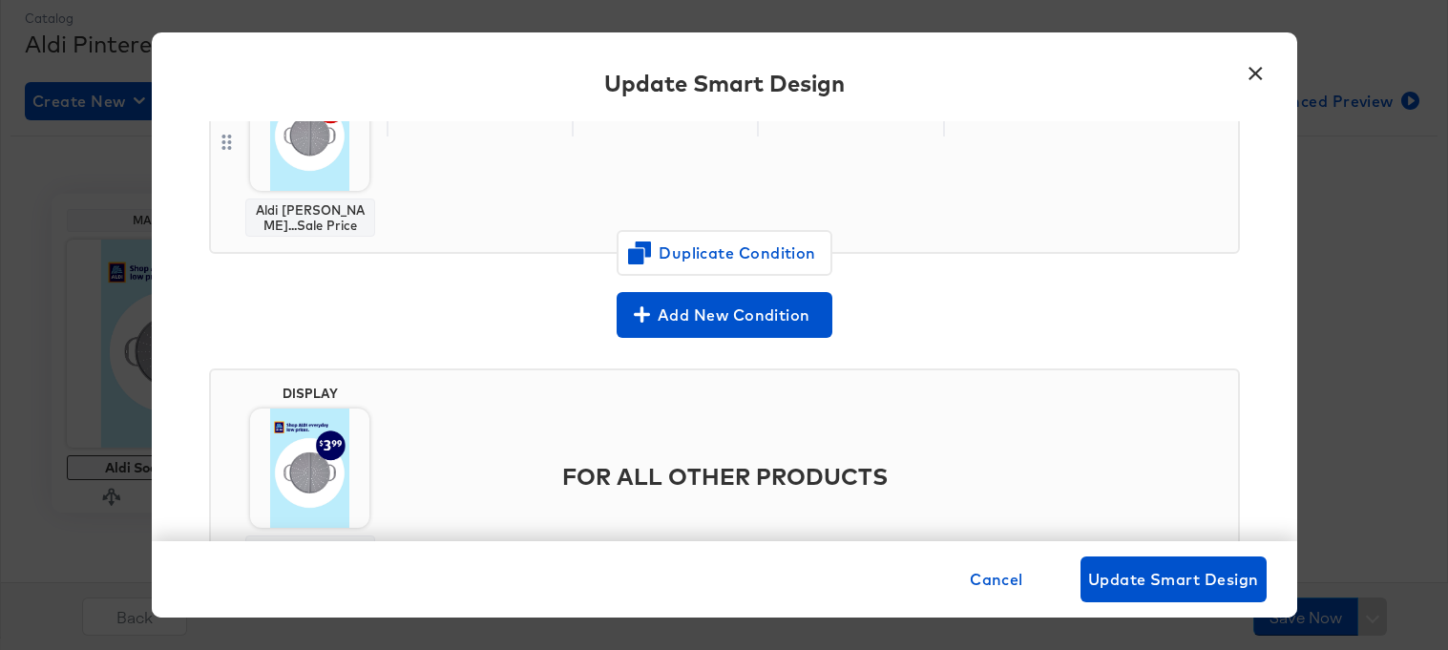
scroll to position [344, 0]
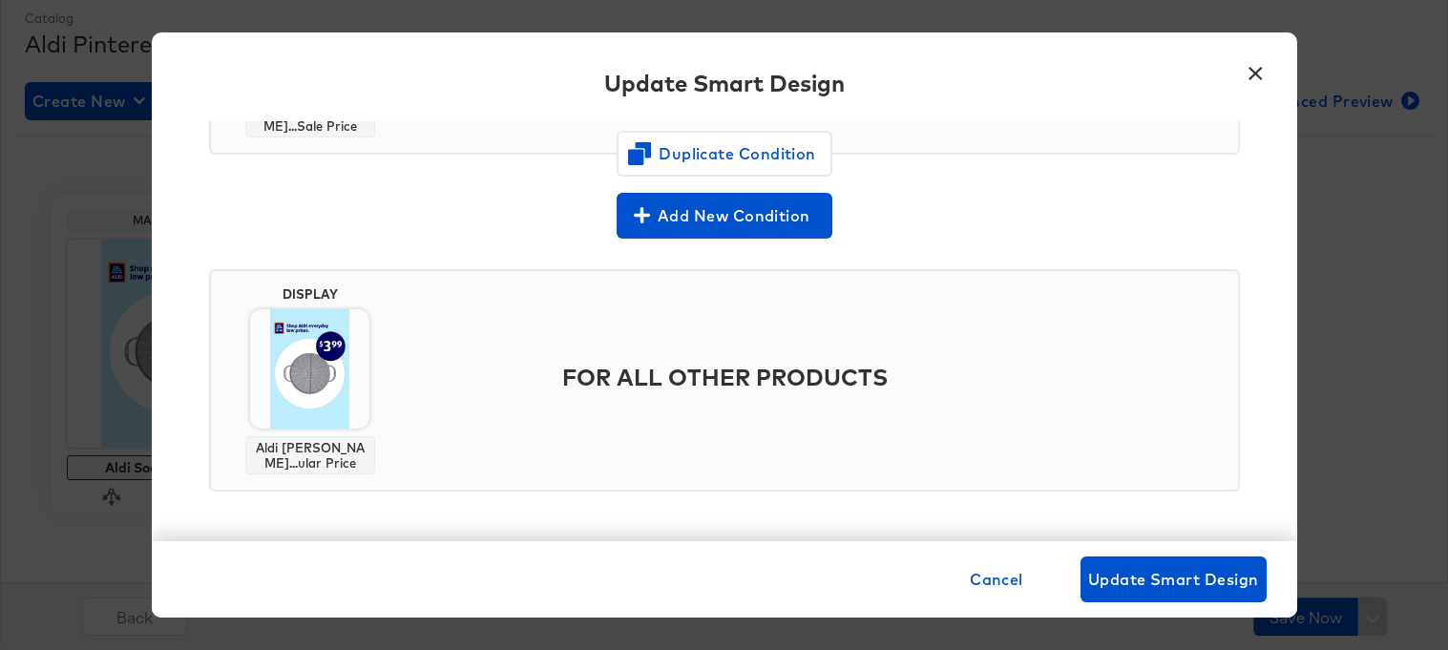
click at [306, 376] on img at bounding box center [309, 368] width 119 height 119
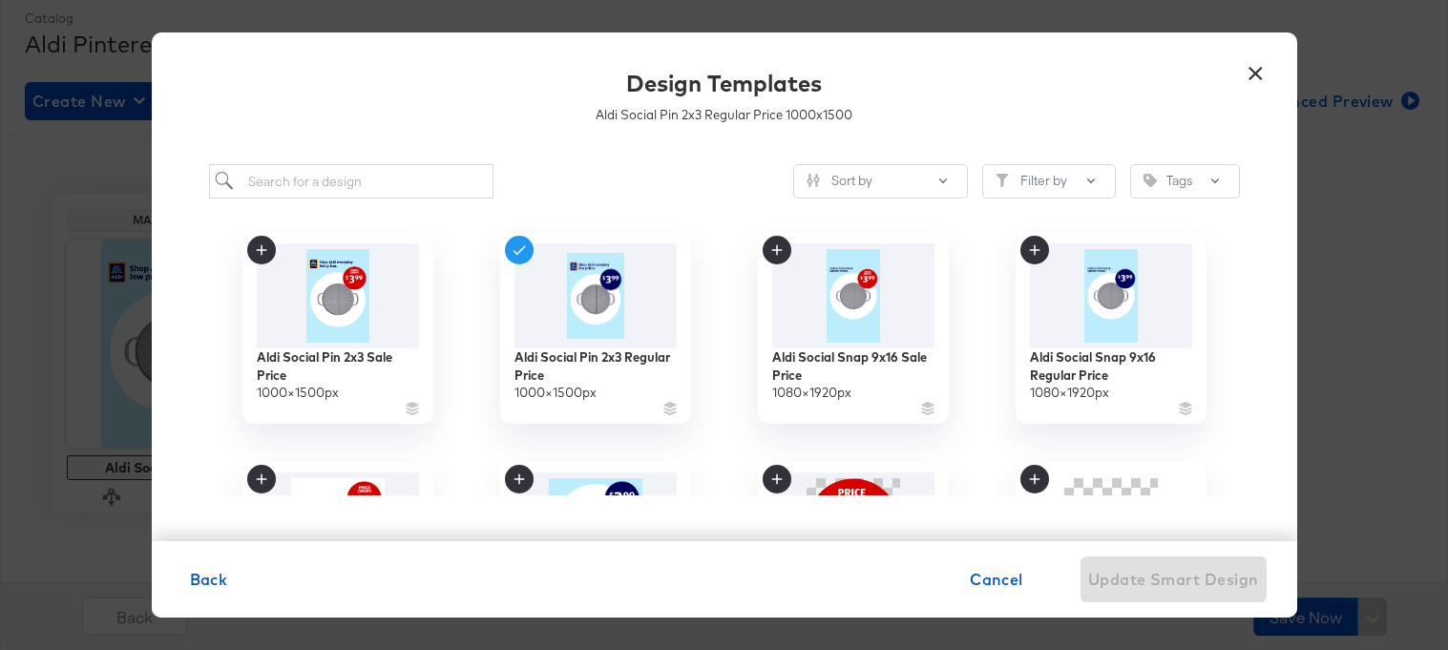
scroll to position [224, 0]
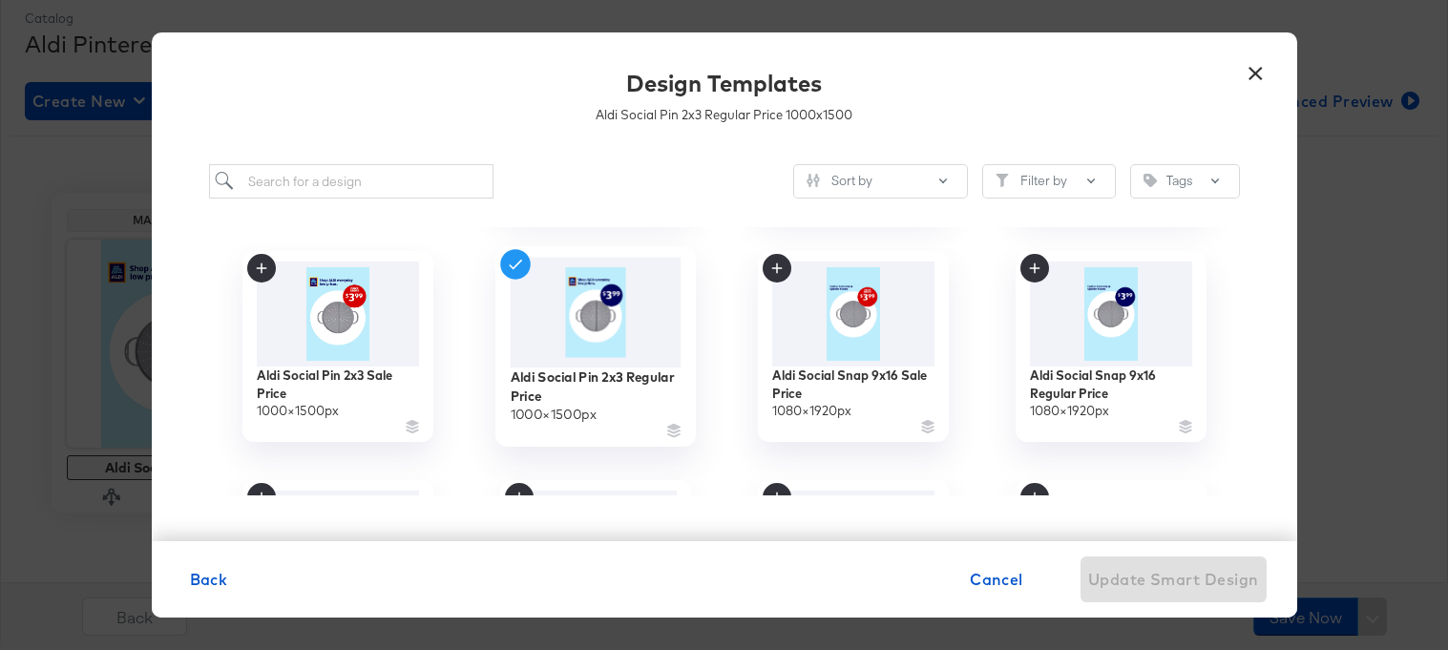
click at [598, 353] on img at bounding box center [595, 313] width 171 height 110
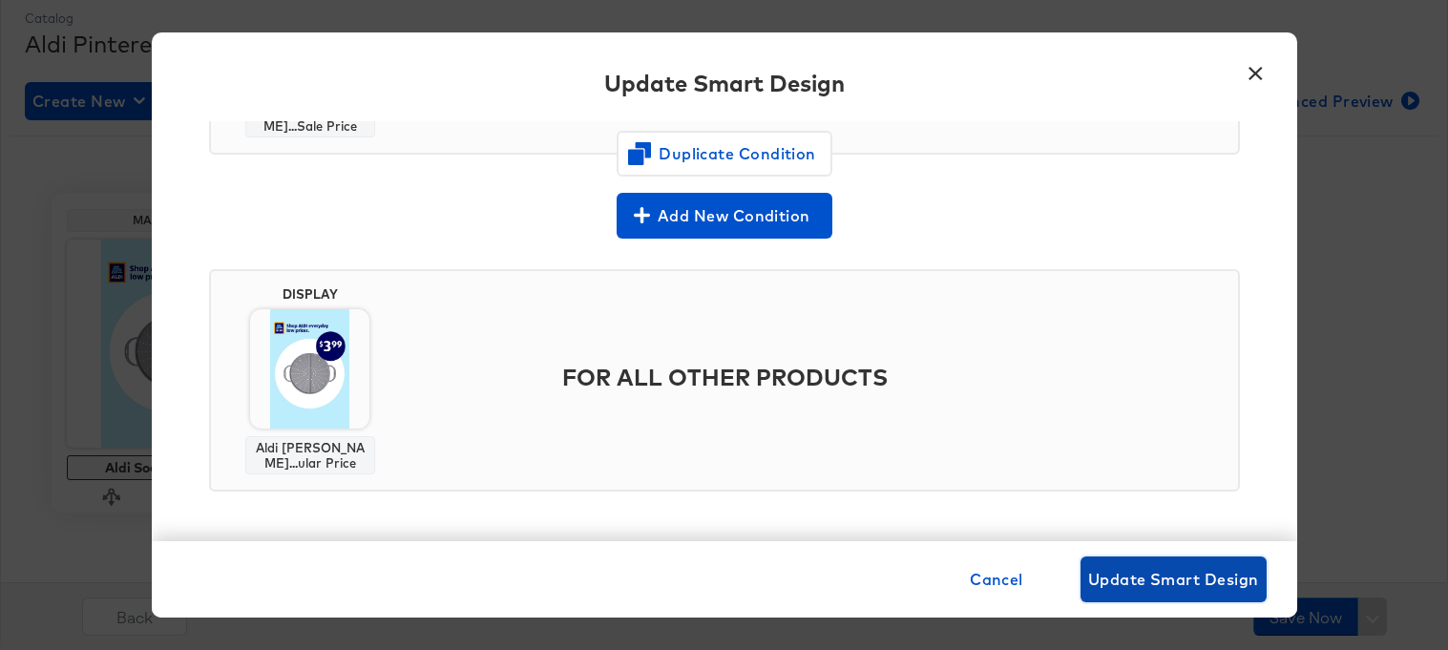
click at [1121, 577] on span "Update Smart Design" at bounding box center [1173, 579] width 171 height 27
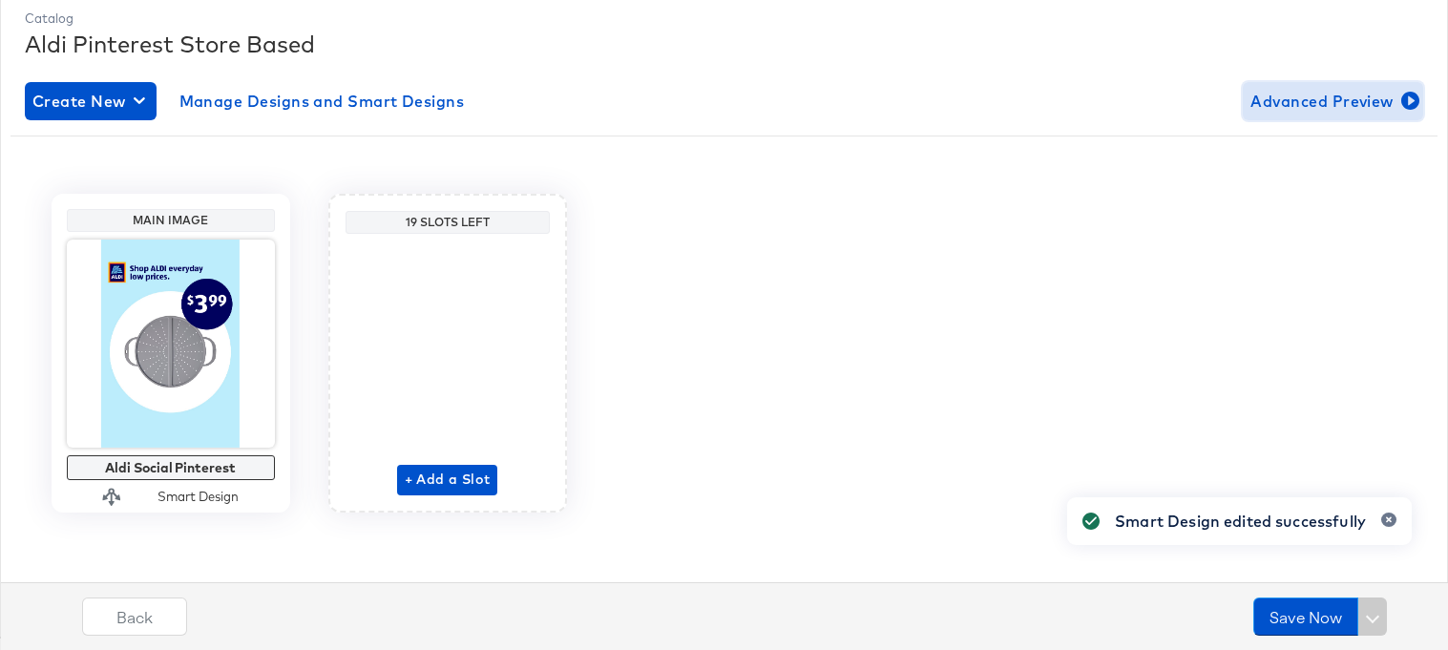
click at [1293, 86] on button "Advanced Preview" at bounding box center [1332, 101] width 180 height 38
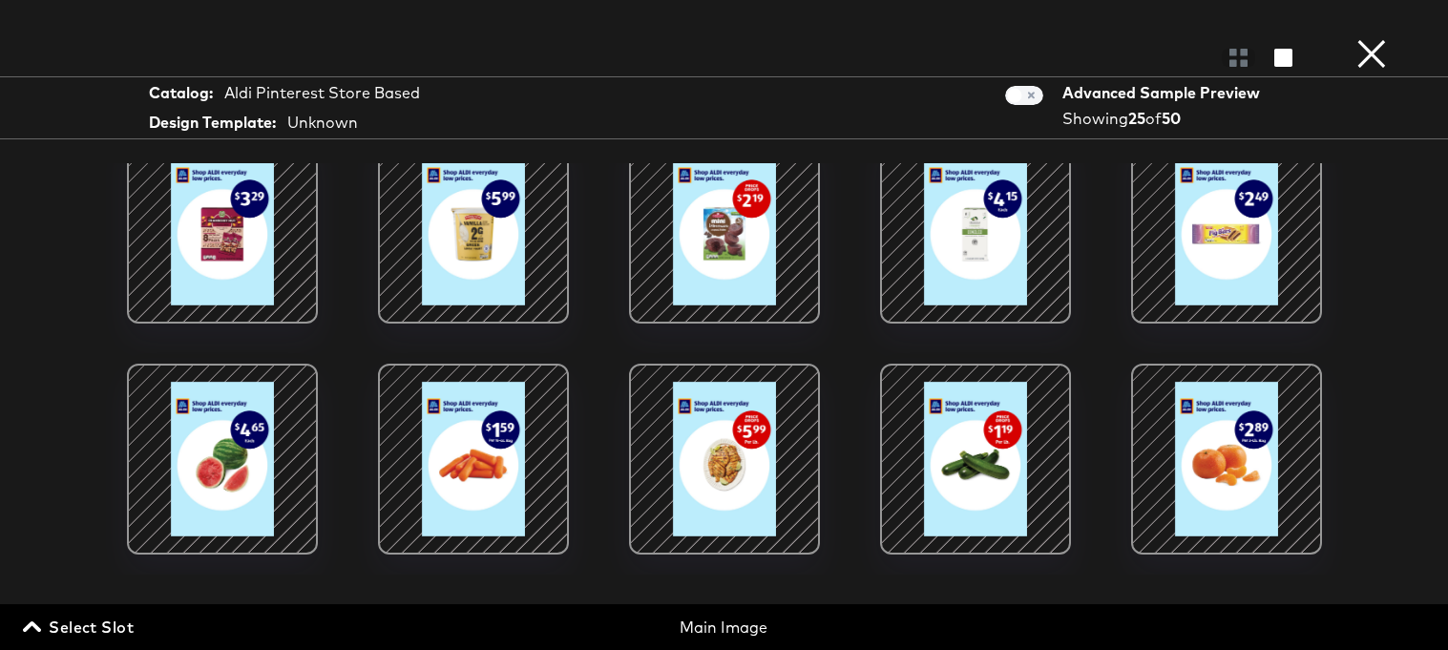
scroll to position [781, 0]
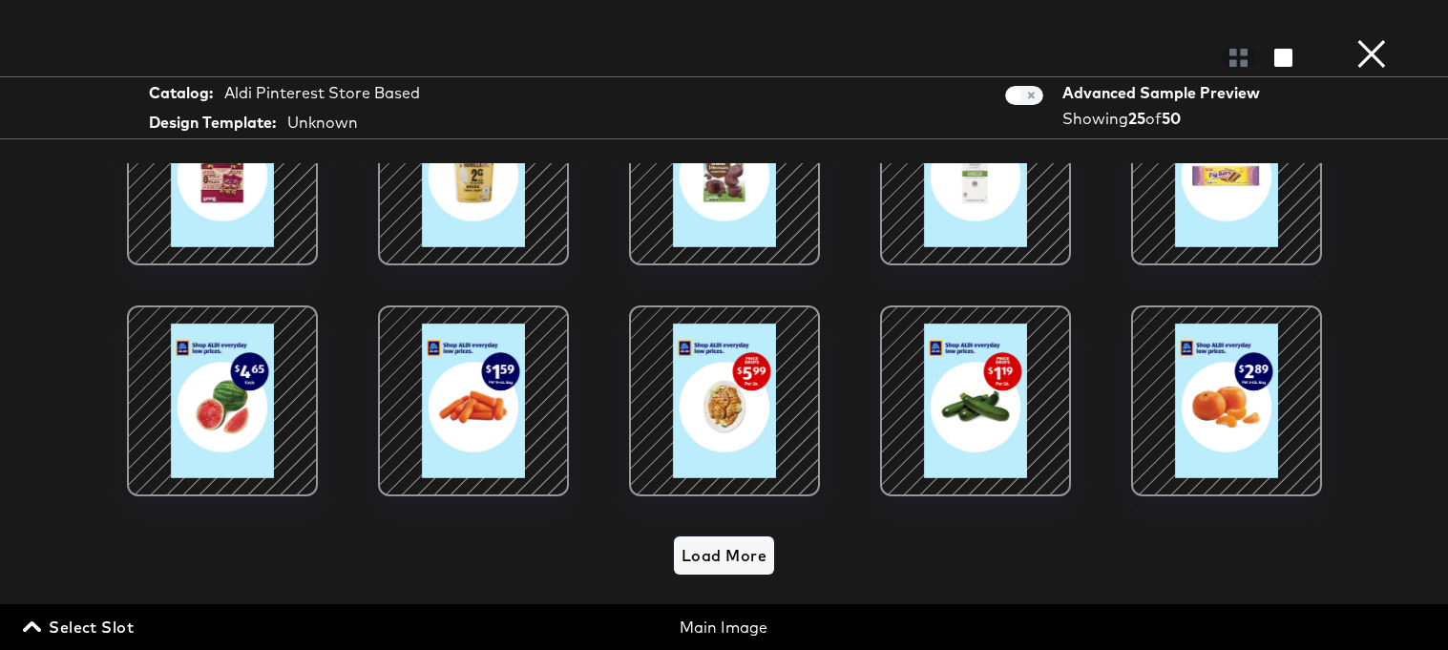
click at [713, 547] on span "Load More" at bounding box center [723, 555] width 85 height 27
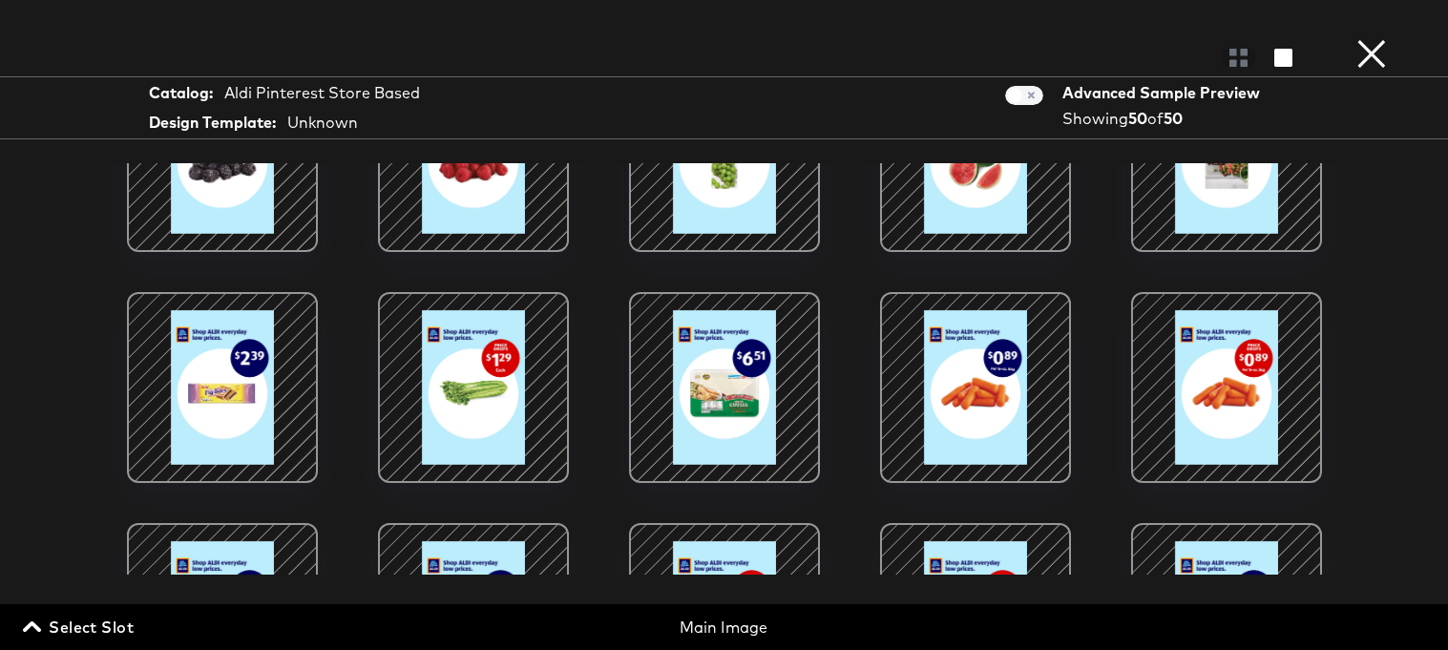
scroll to position [1858, 0]
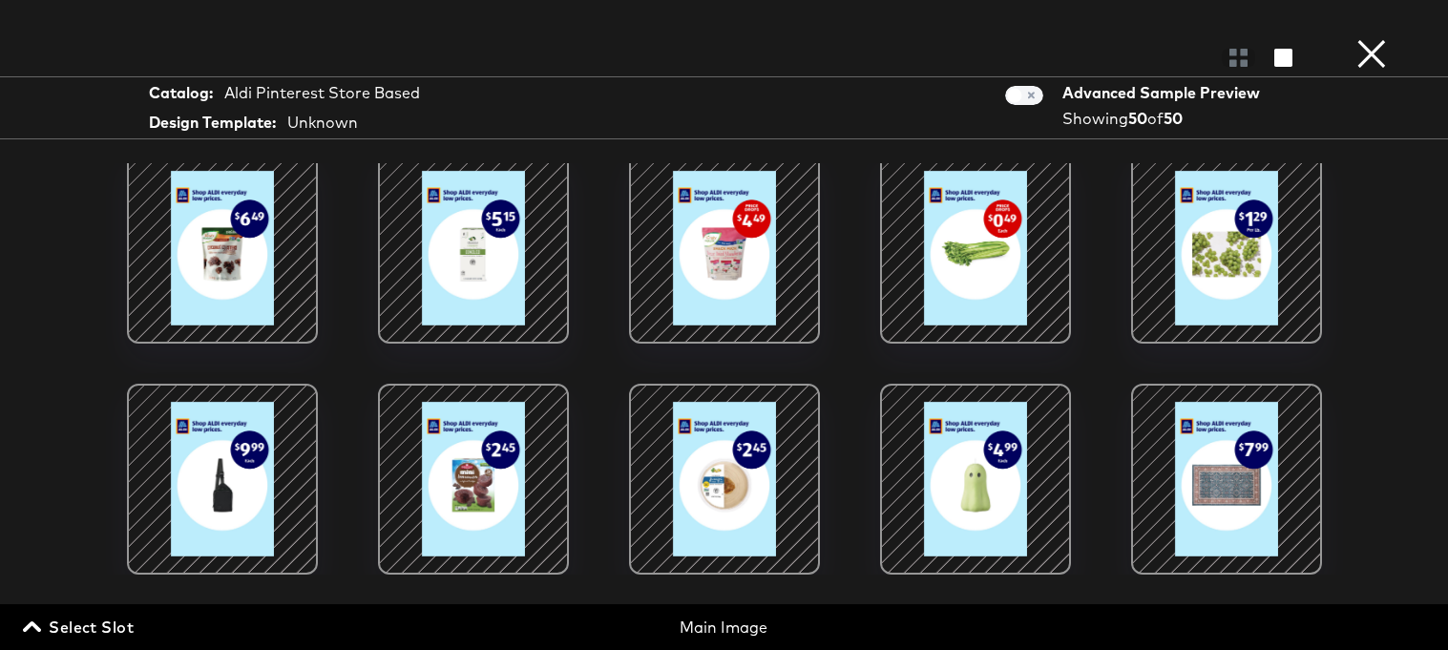
click at [1366, 38] on button "×" at bounding box center [1371, 19] width 38 height 38
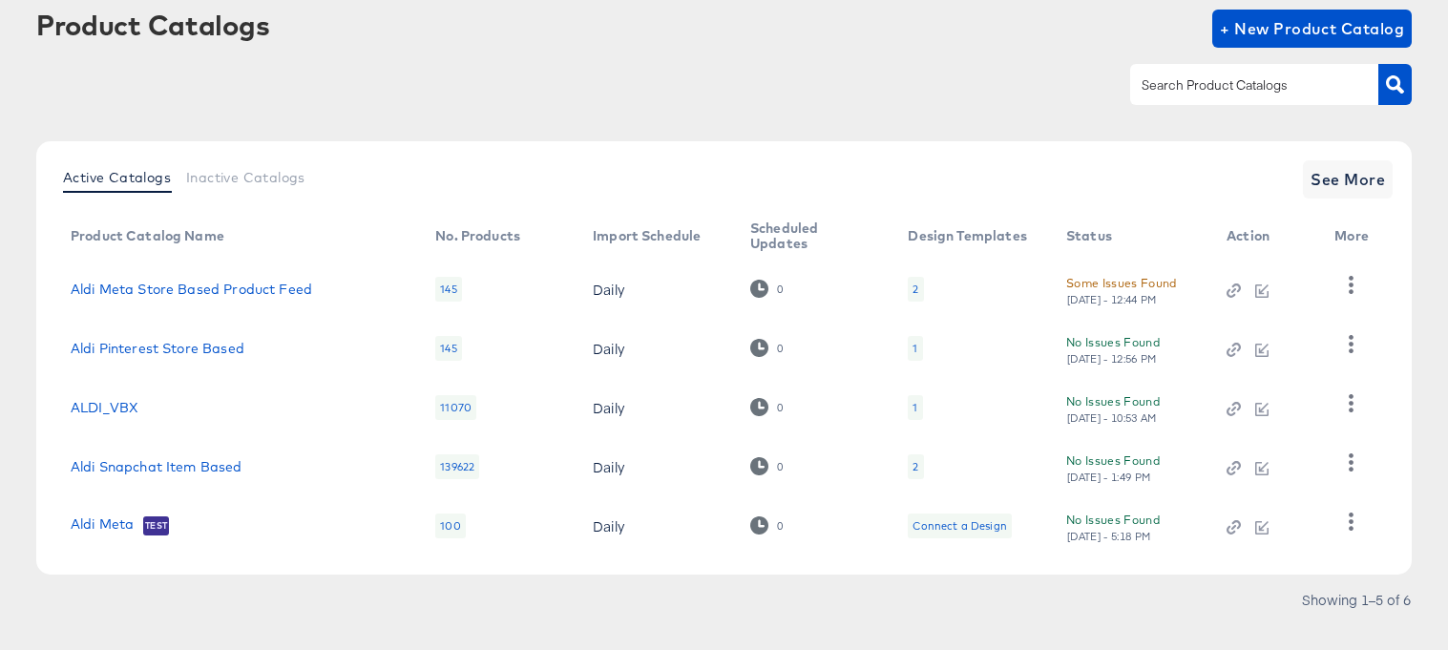
scroll to position [122, 0]
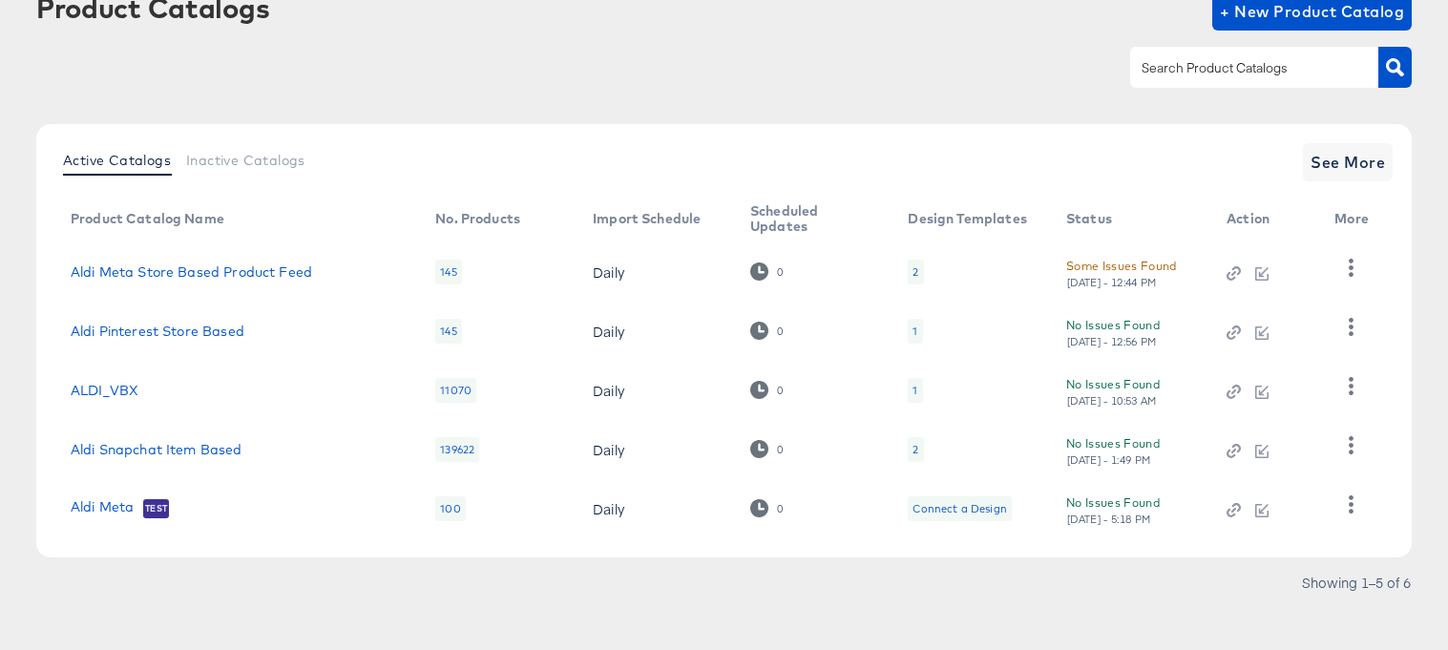
click at [912, 332] on div "1" at bounding box center [914, 330] width 5 height 15
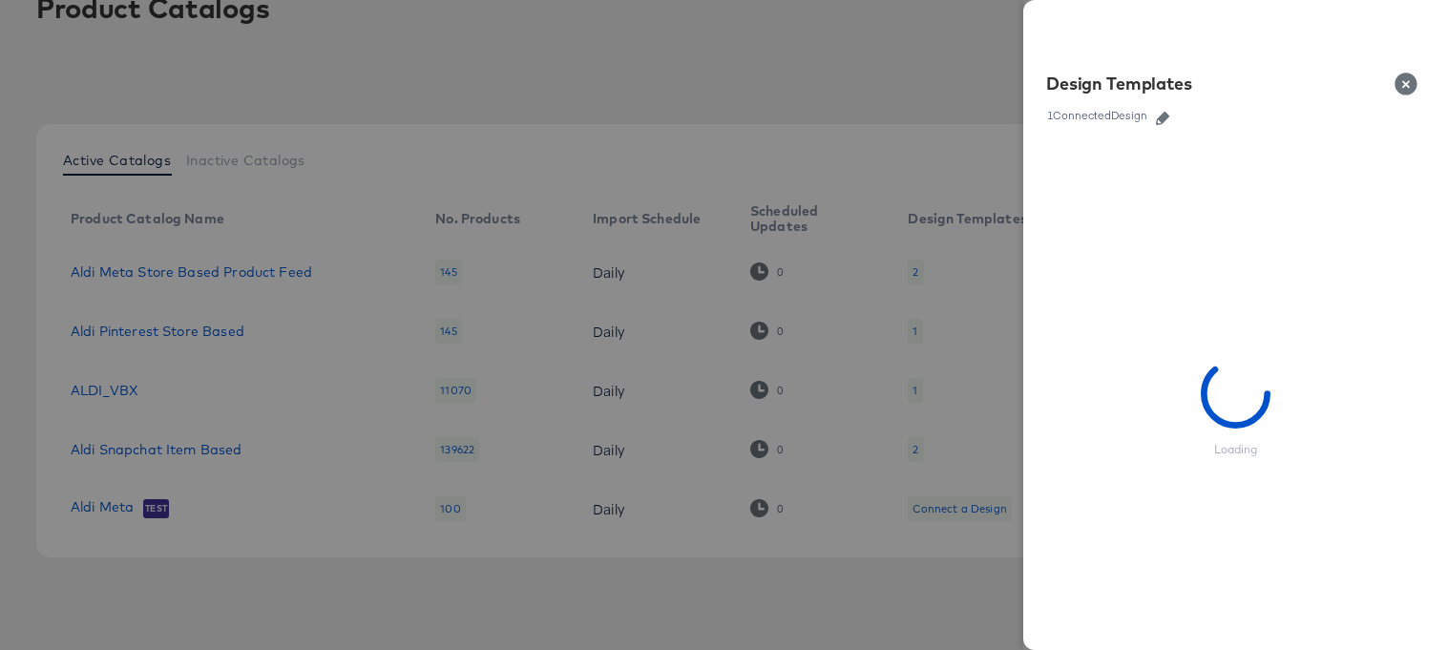
click at [855, 66] on div at bounding box center [724, 325] width 1448 height 650
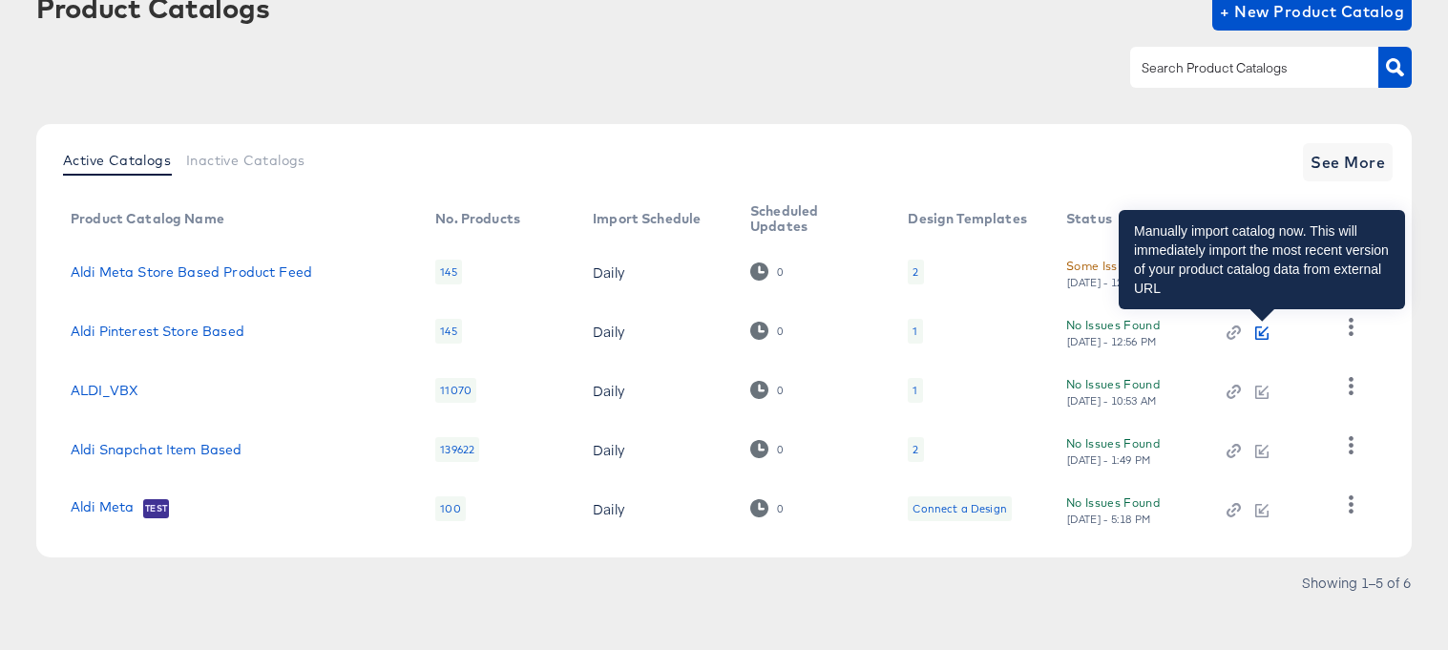
click at [1258, 329] on icon "button" at bounding box center [1261, 332] width 13 height 13
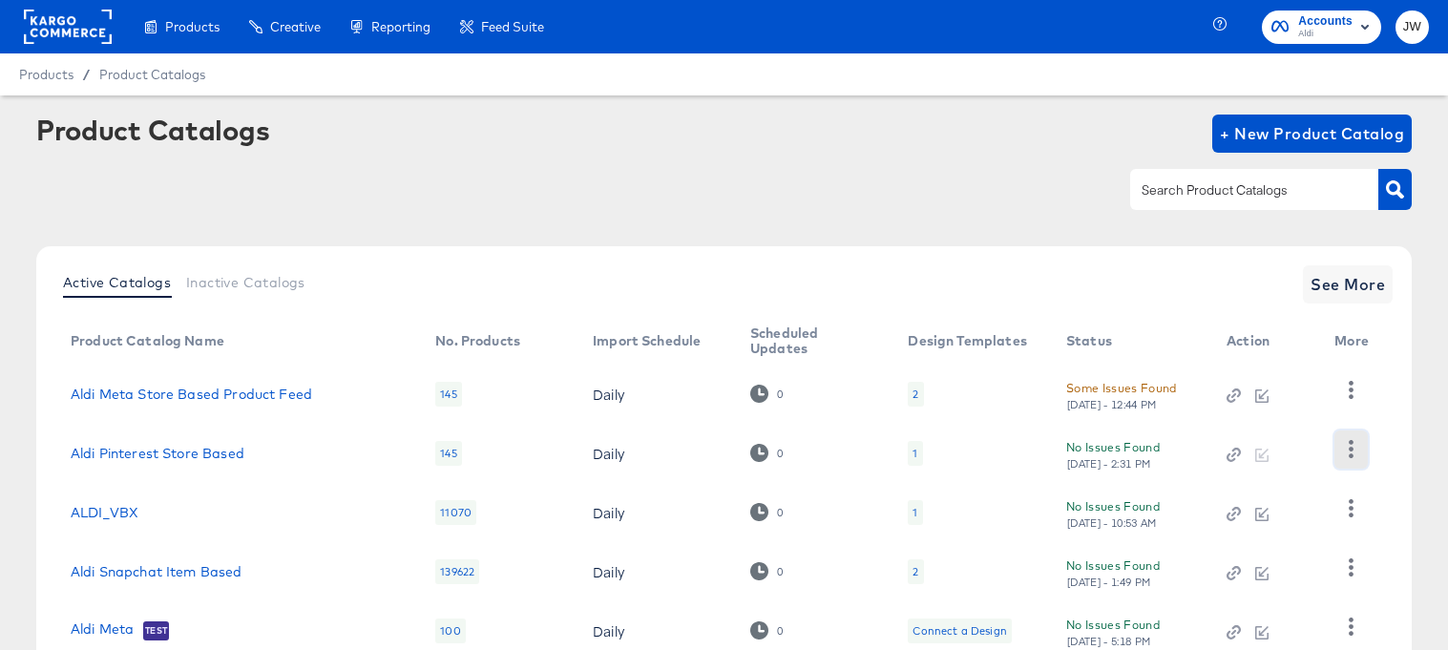
click at [1350, 449] on icon "button" at bounding box center [1350, 449] width 5 height 18
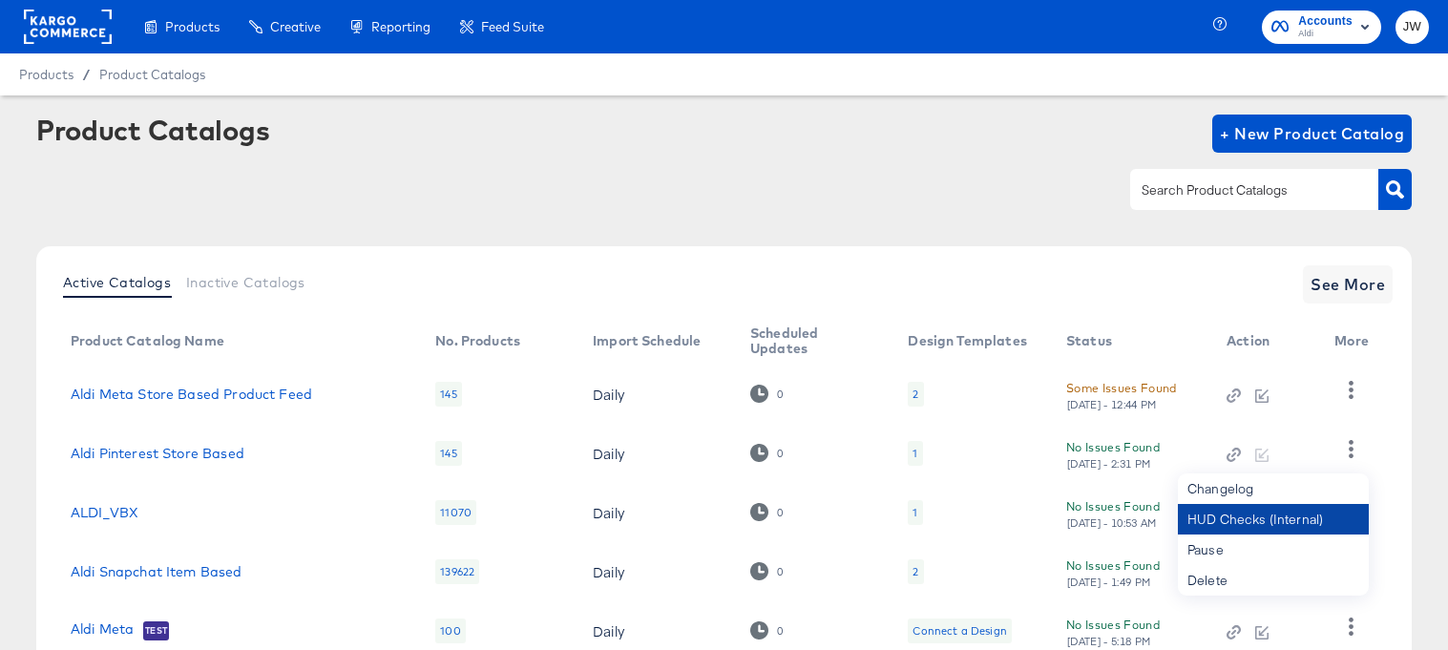
click at [1274, 511] on div "HUD Checks (Internal)" at bounding box center [1272, 519] width 191 height 31
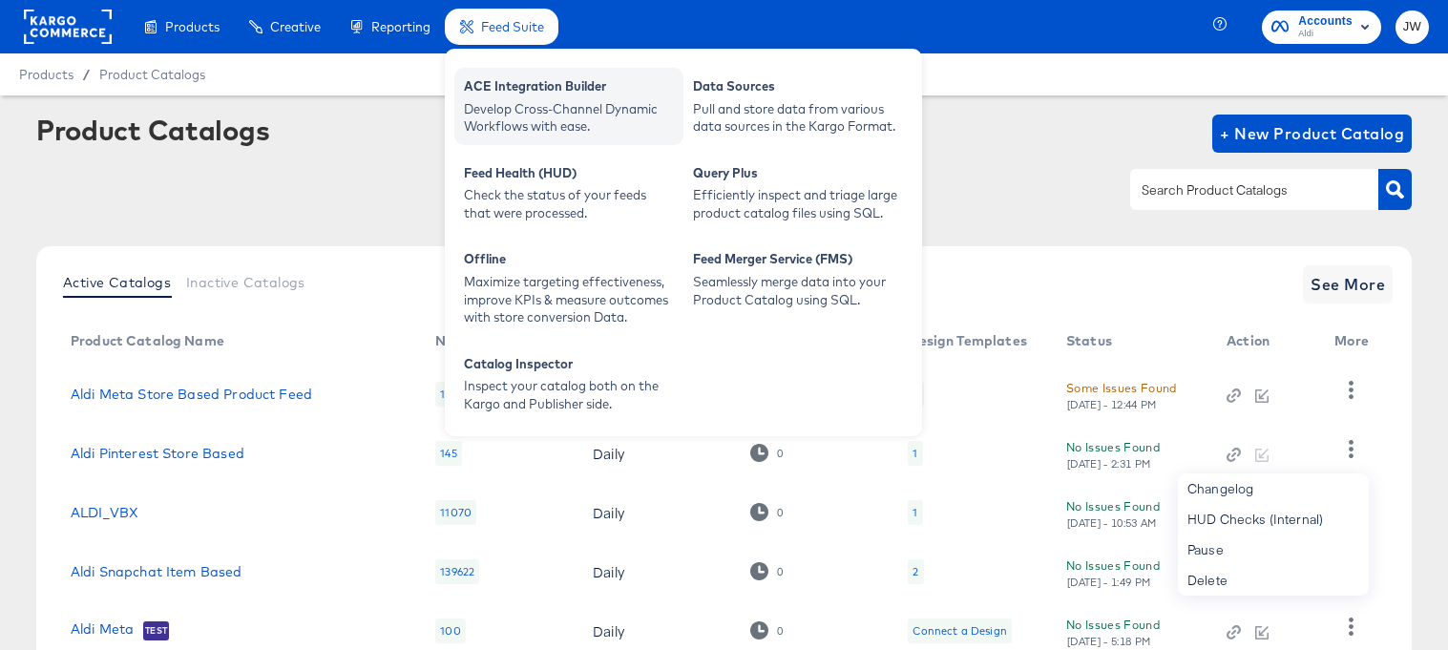
click at [520, 100] on div "Develop Cross-Channel Dynamic Workflows with ease." at bounding box center [569, 117] width 210 height 35
